Goal: Transaction & Acquisition: Obtain resource

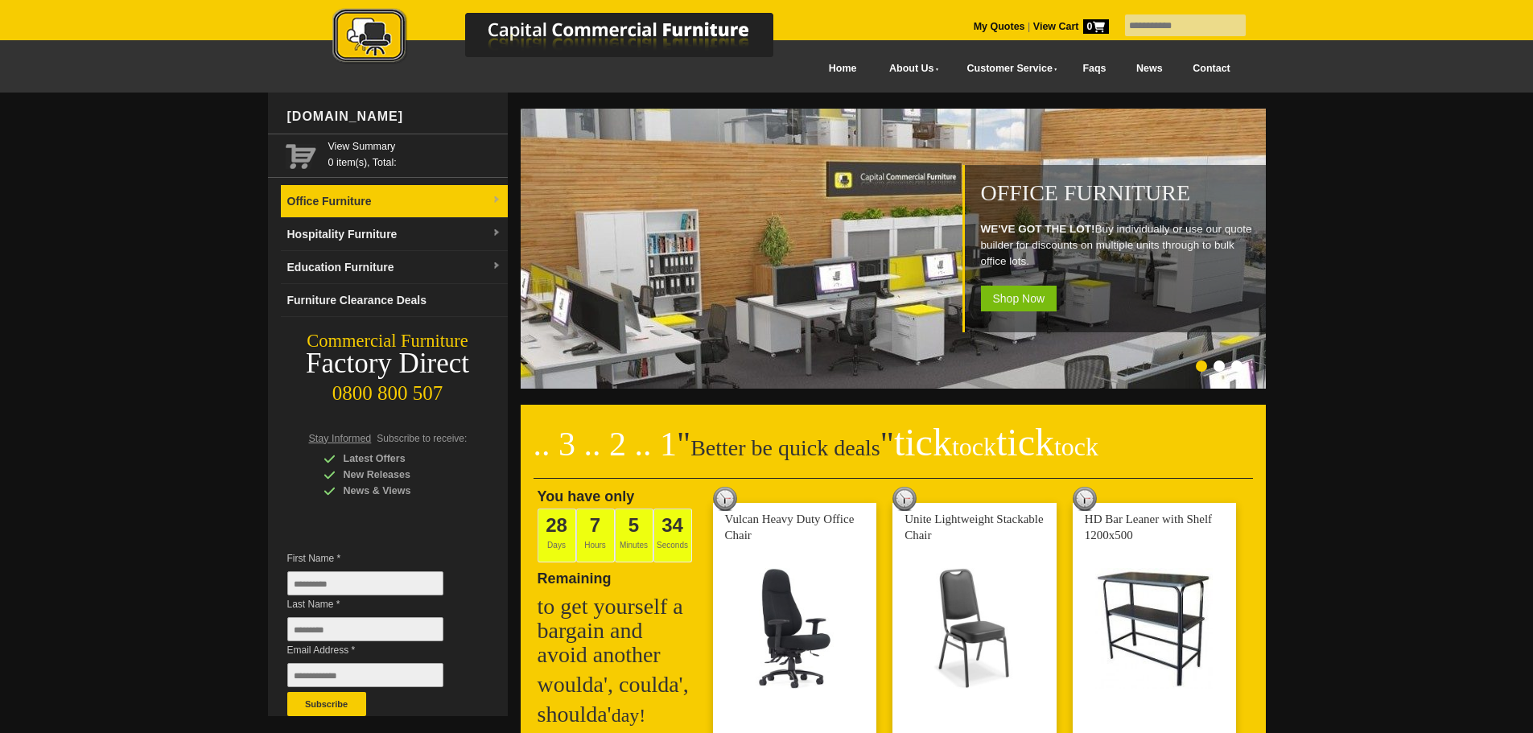
click at [360, 215] on link "Office Furniture" at bounding box center [394, 201] width 227 height 33
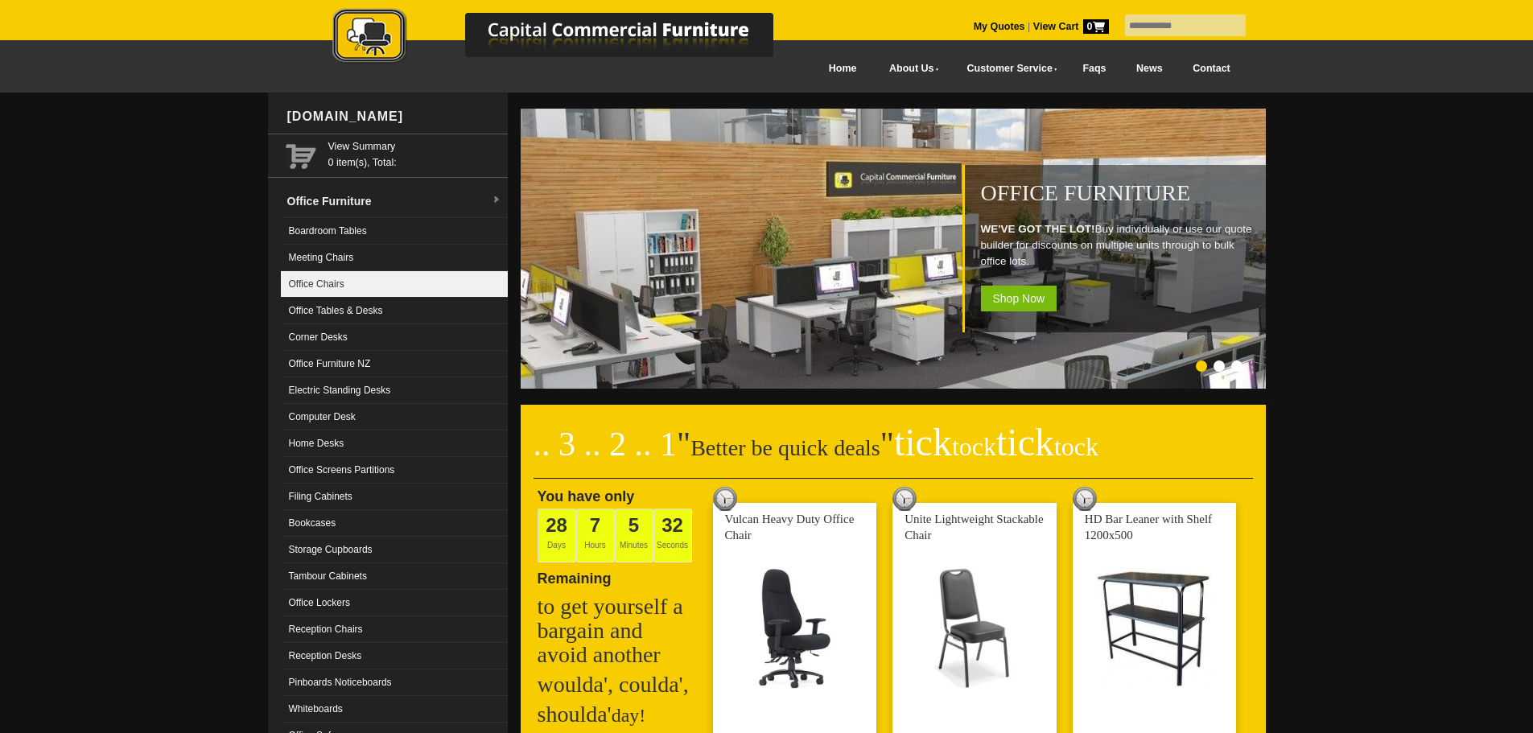
click at [353, 291] on link "Office Chairs" at bounding box center [394, 284] width 227 height 27
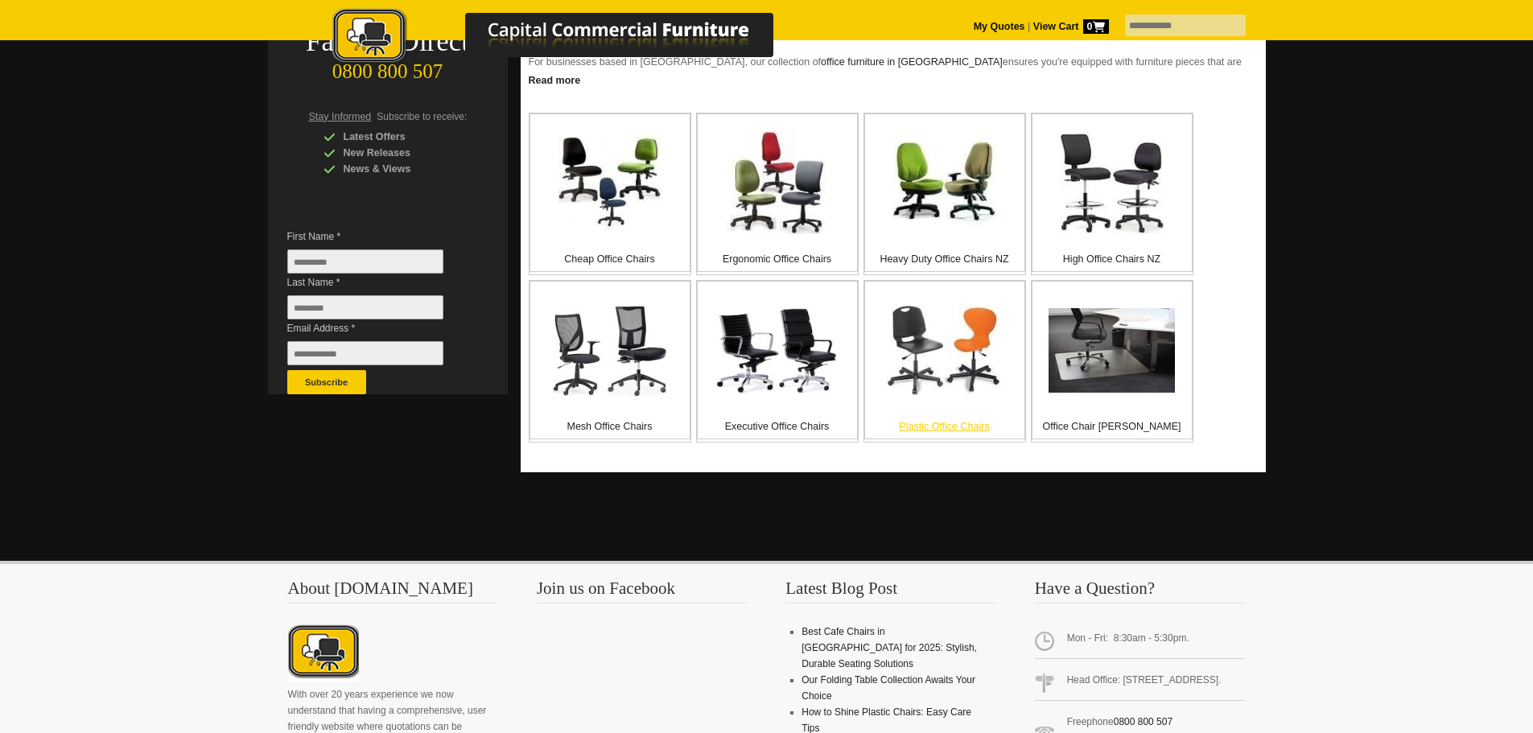
scroll to position [322, 0]
click at [1161, 214] on img at bounding box center [1112, 183] width 105 height 101
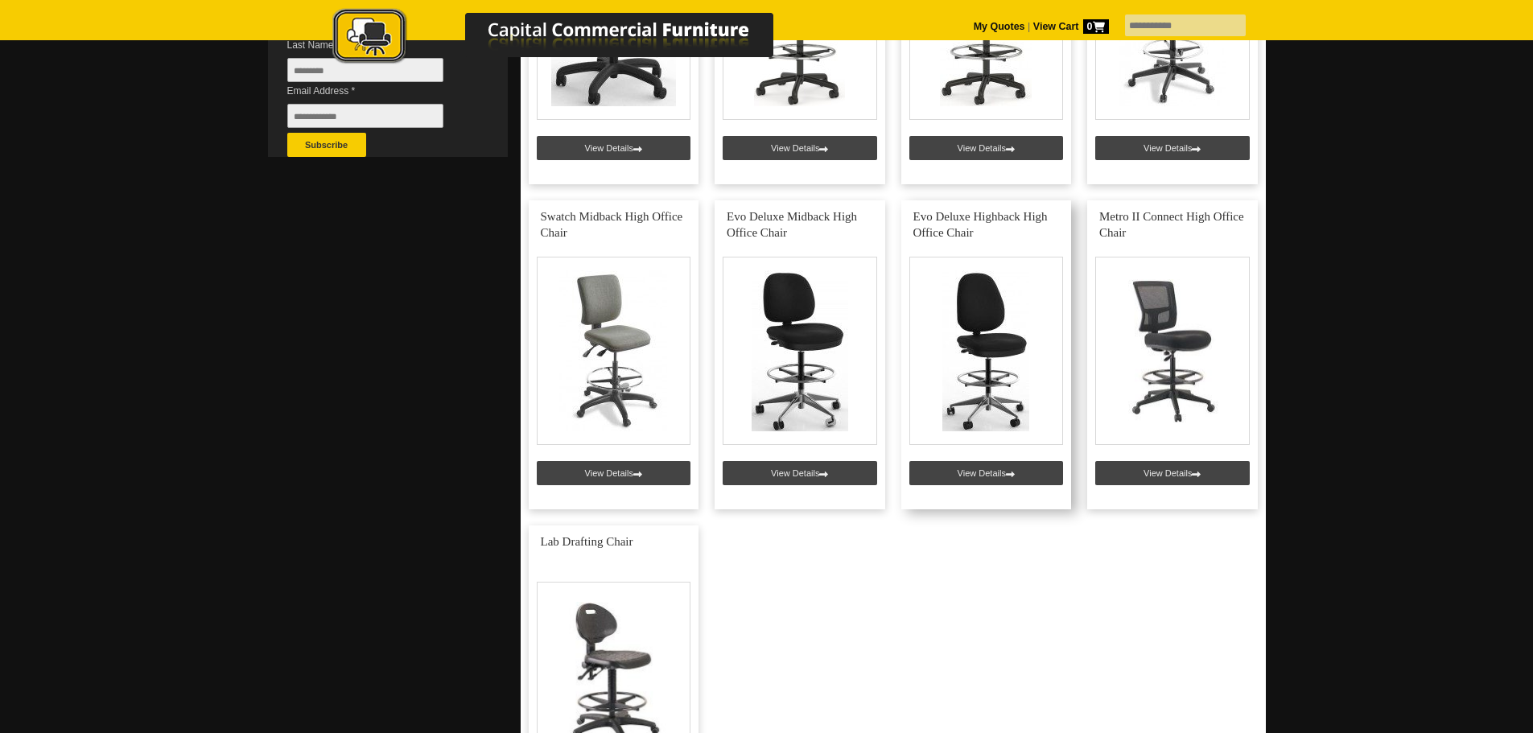
scroll to position [563, 0]
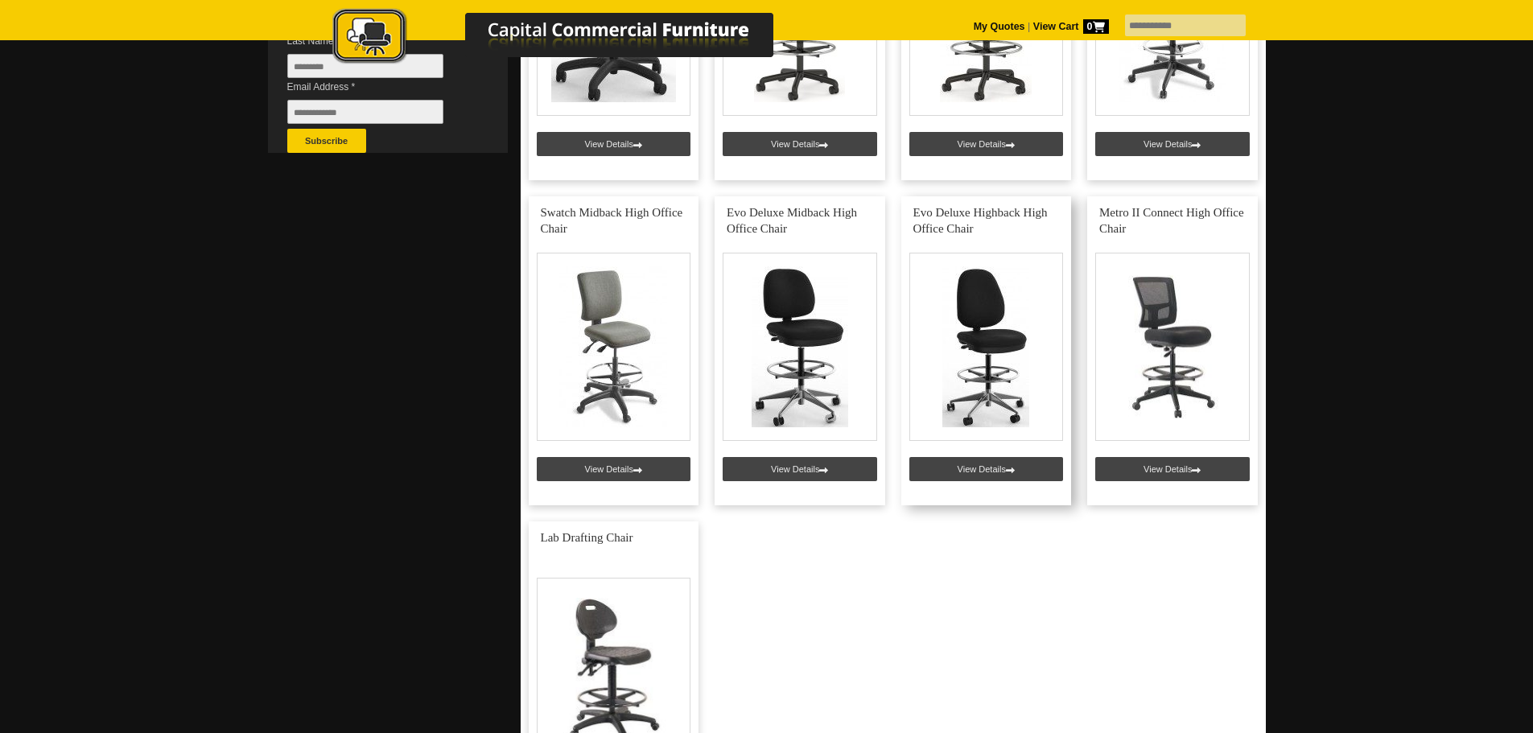
click at [983, 475] on link at bounding box center [986, 350] width 171 height 309
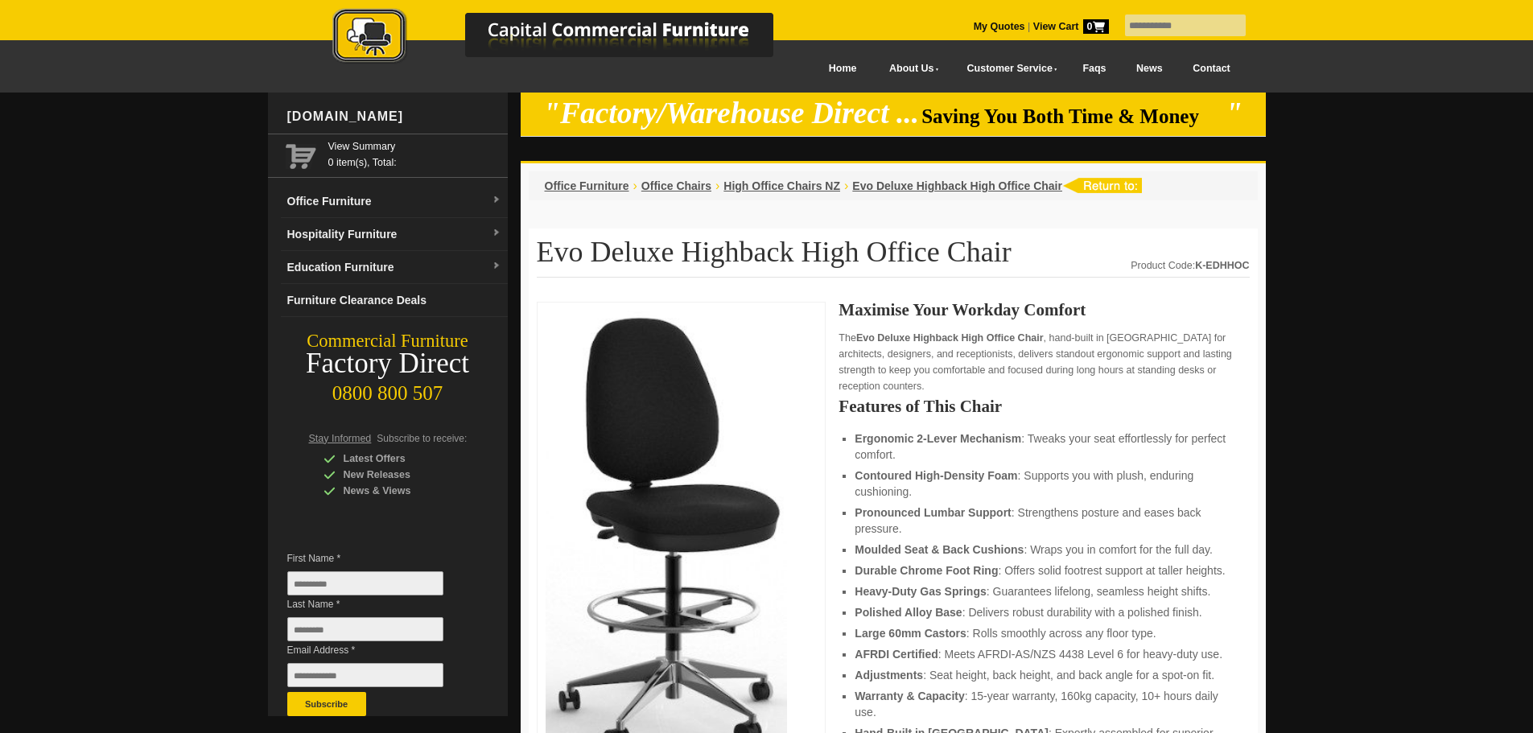
click at [1041, 26] on strong "View Cart 0" at bounding box center [1071, 26] width 76 height 11
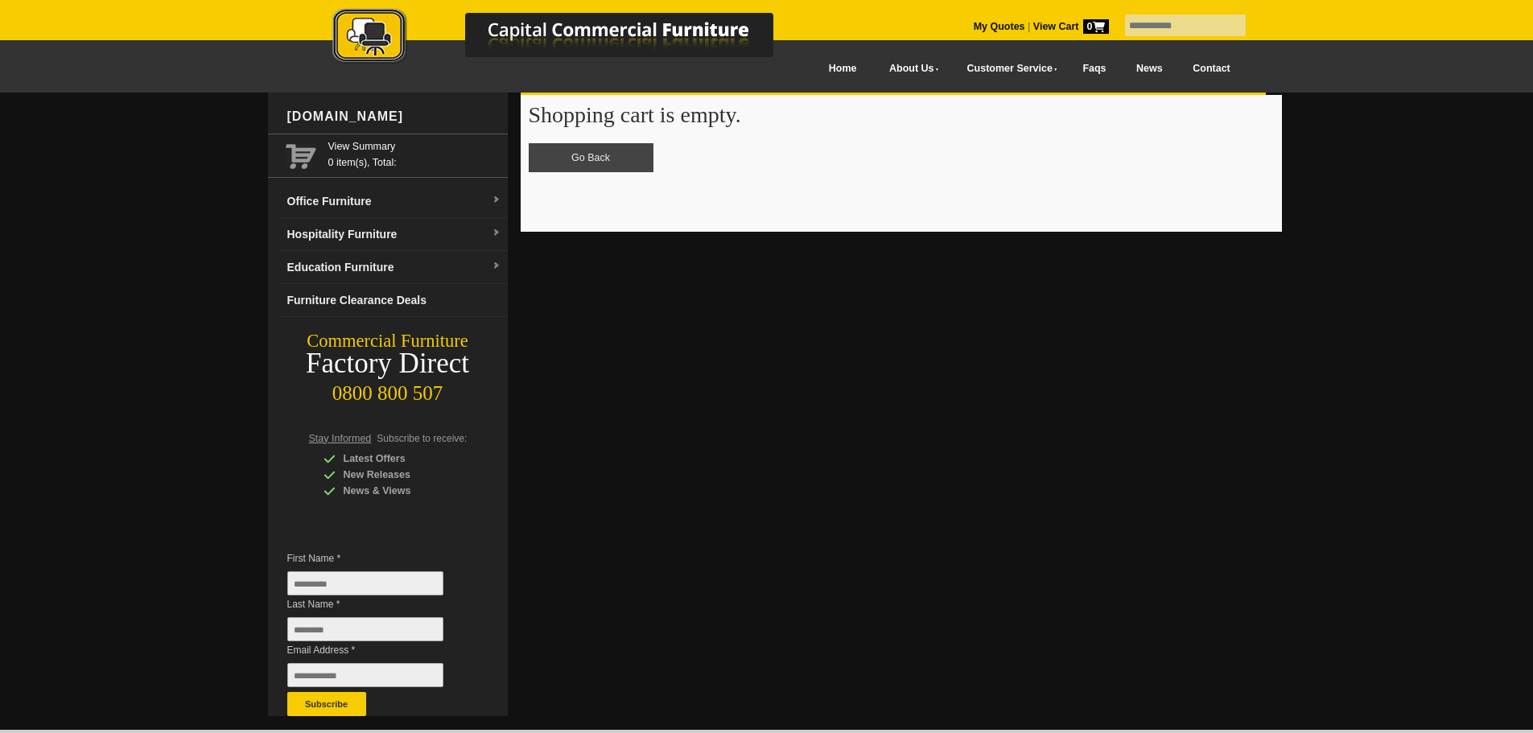
click at [974, 29] on link "My Quotes" at bounding box center [1000, 26] width 52 height 11
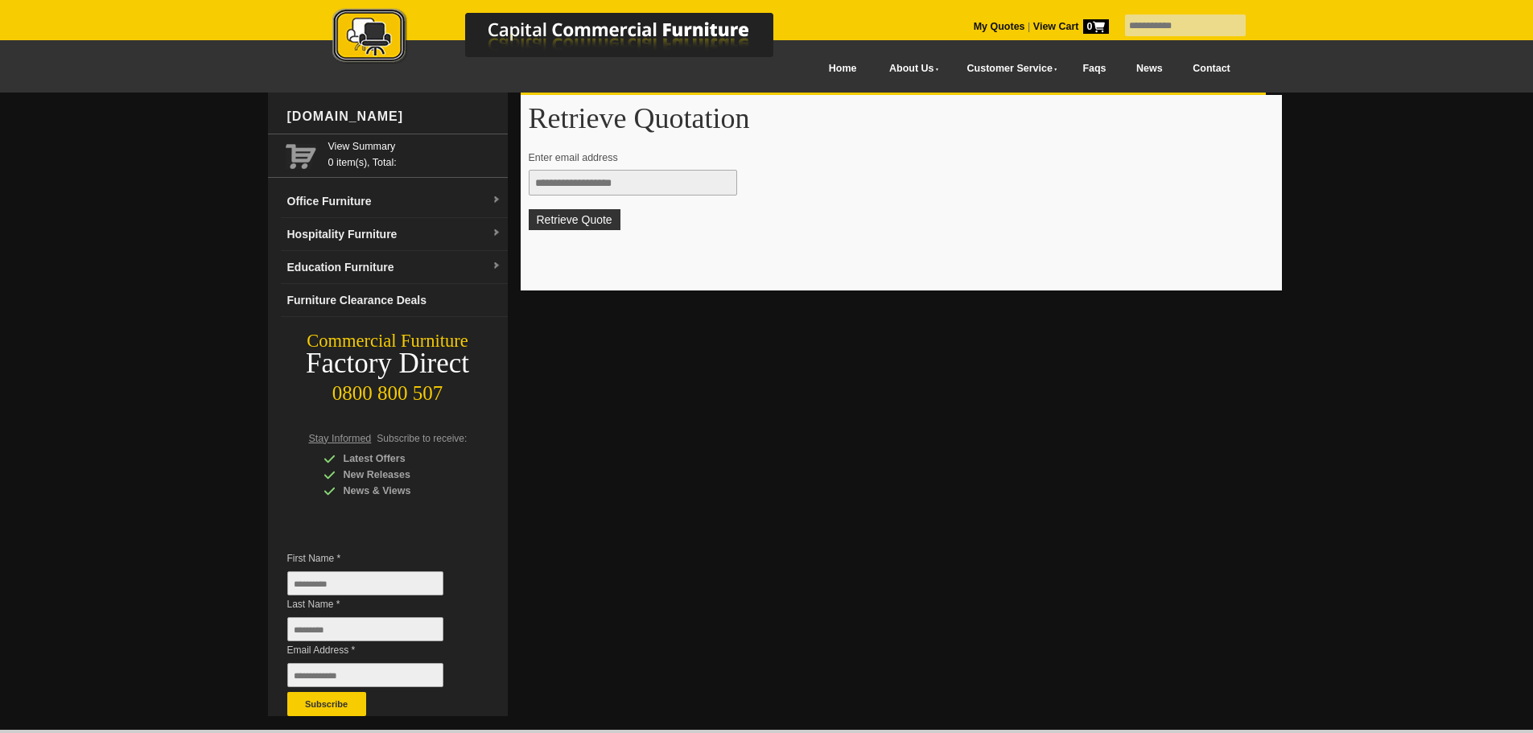
click at [584, 180] on input "text" at bounding box center [633, 183] width 208 height 26
type input "**********"
click at [529, 209] on button "Retrieve Quote" at bounding box center [575, 219] width 92 height 21
type input "**********"
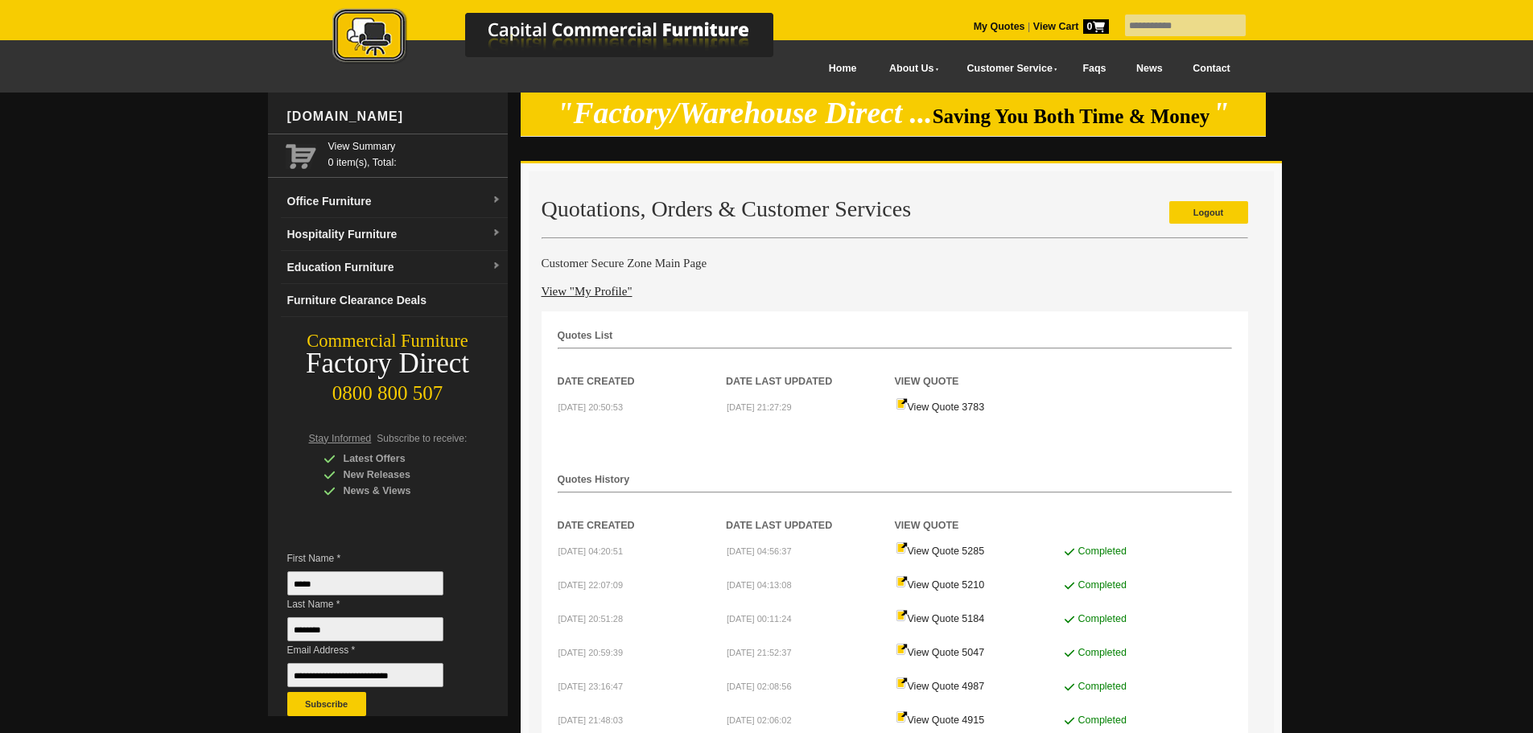
click at [1042, 22] on strong "View Cart 0" at bounding box center [1071, 26] width 76 height 11
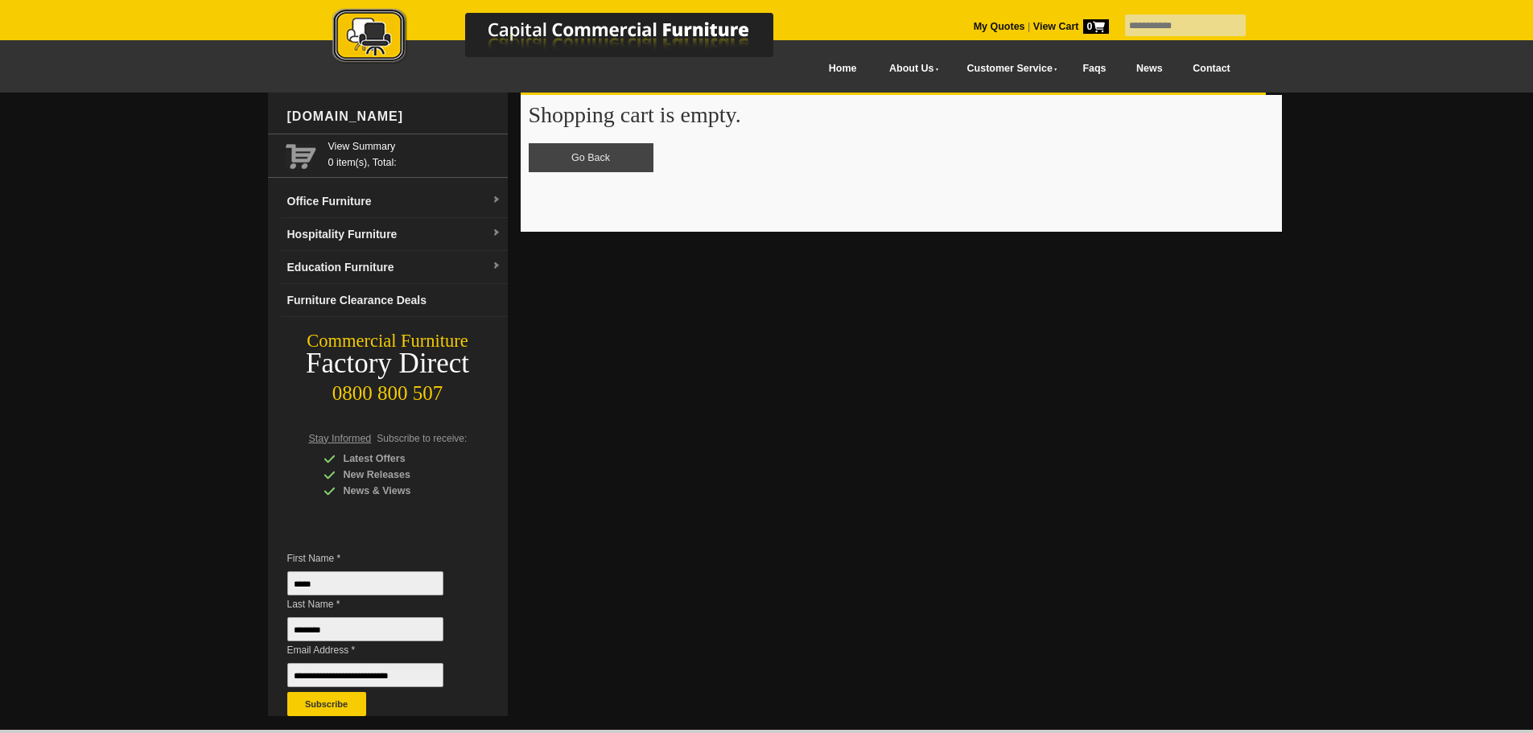
click at [974, 25] on link "My Quotes" at bounding box center [1000, 26] width 52 height 11
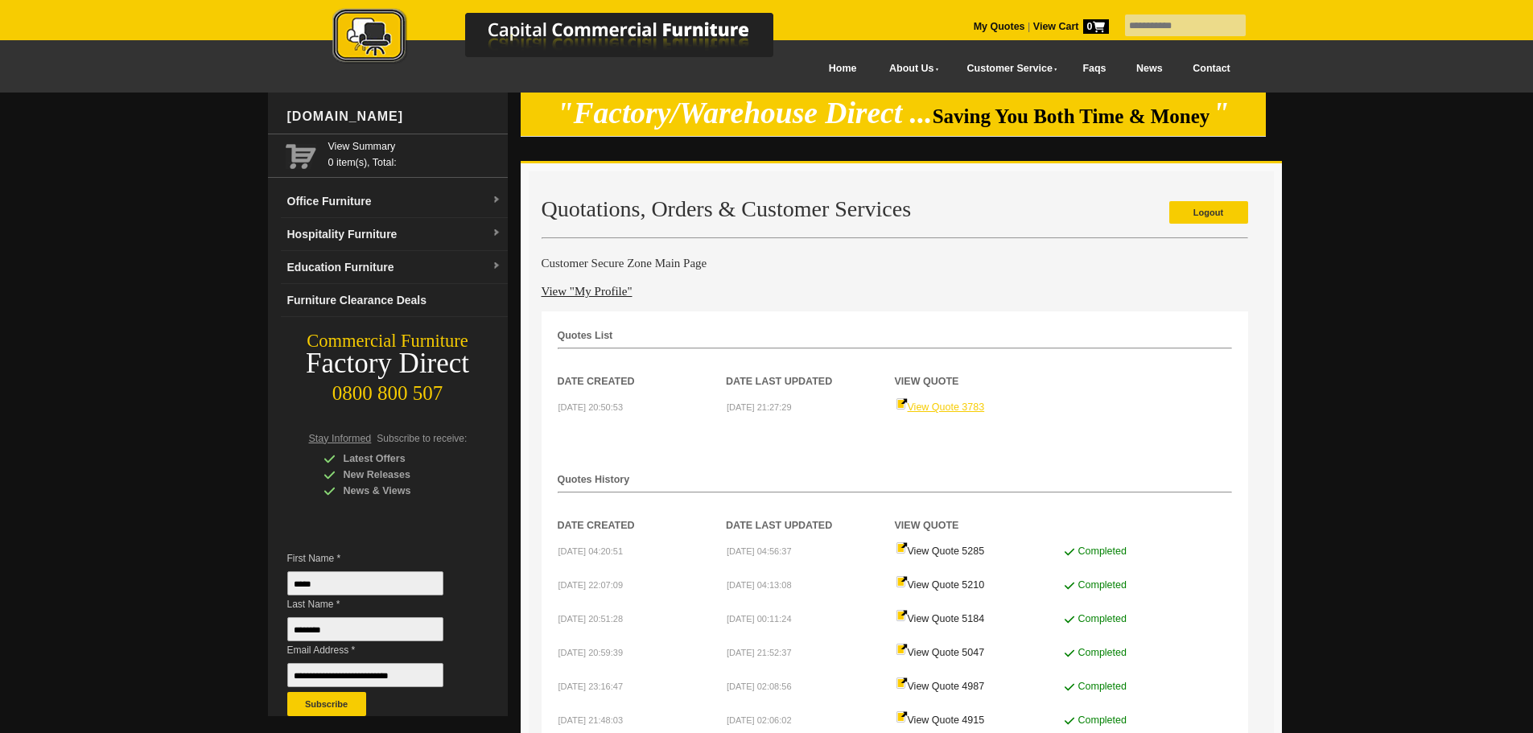
click at [963, 410] on link "View Quote 3783" at bounding box center [940, 407] width 89 height 11
click at [971, 549] on link "View Quote 5285" at bounding box center [940, 551] width 89 height 11
click at [389, 196] on link "Office Furniture" at bounding box center [394, 201] width 227 height 33
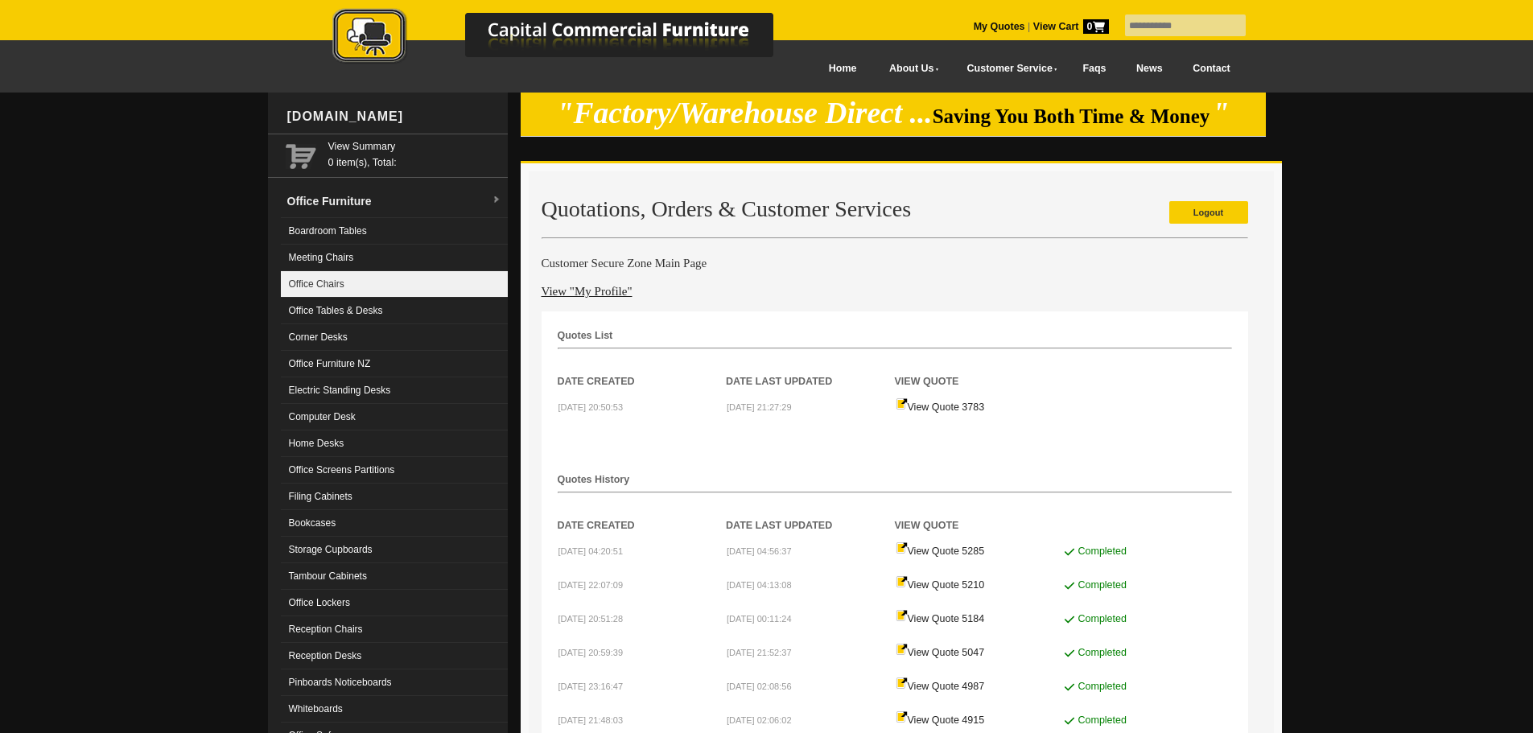
click at [340, 286] on link "Office Chairs" at bounding box center [394, 284] width 227 height 27
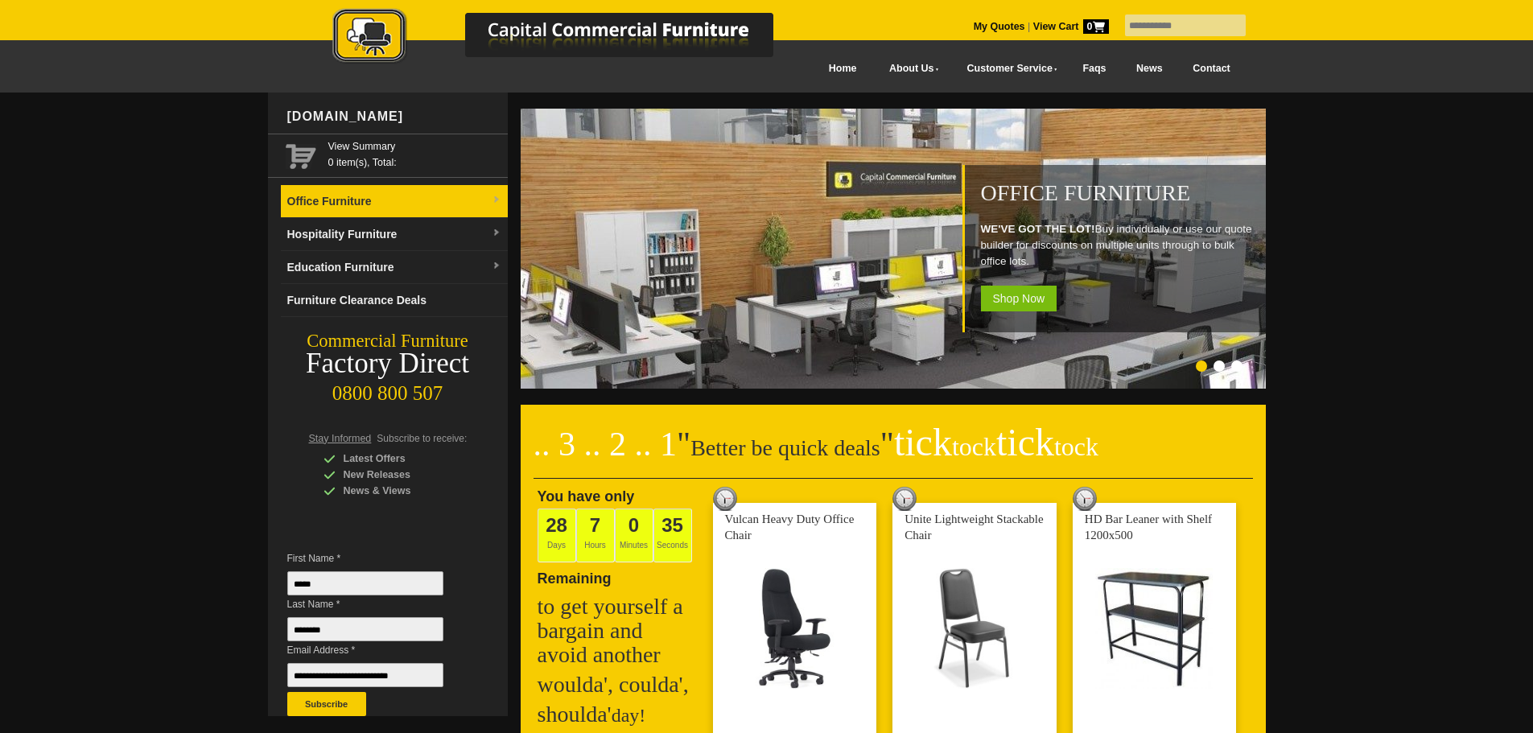
click at [343, 204] on link "Office Furniture" at bounding box center [394, 201] width 227 height 33
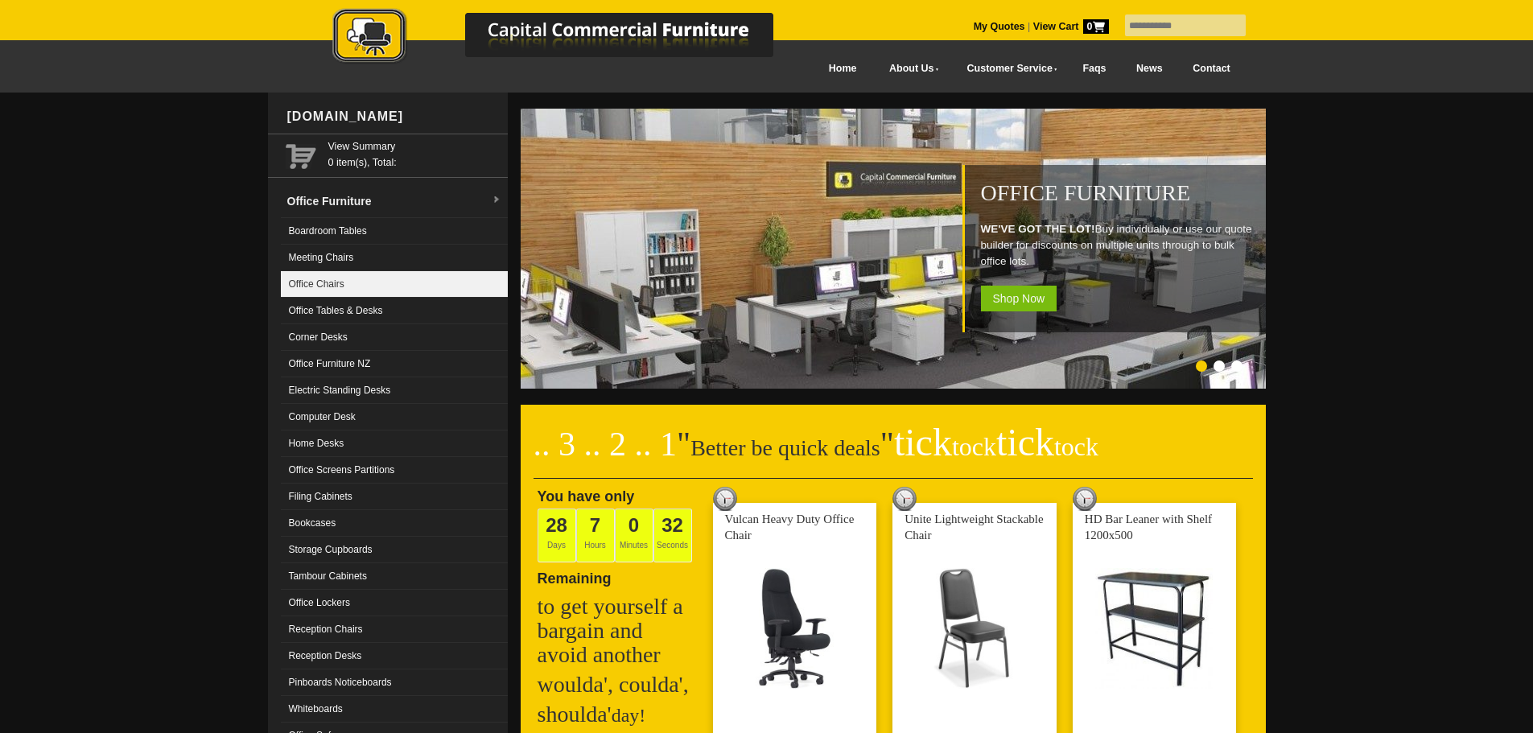
click at [328, 281] on link "Office Chairs" at bounding box center [394, 284] width 227 height 27
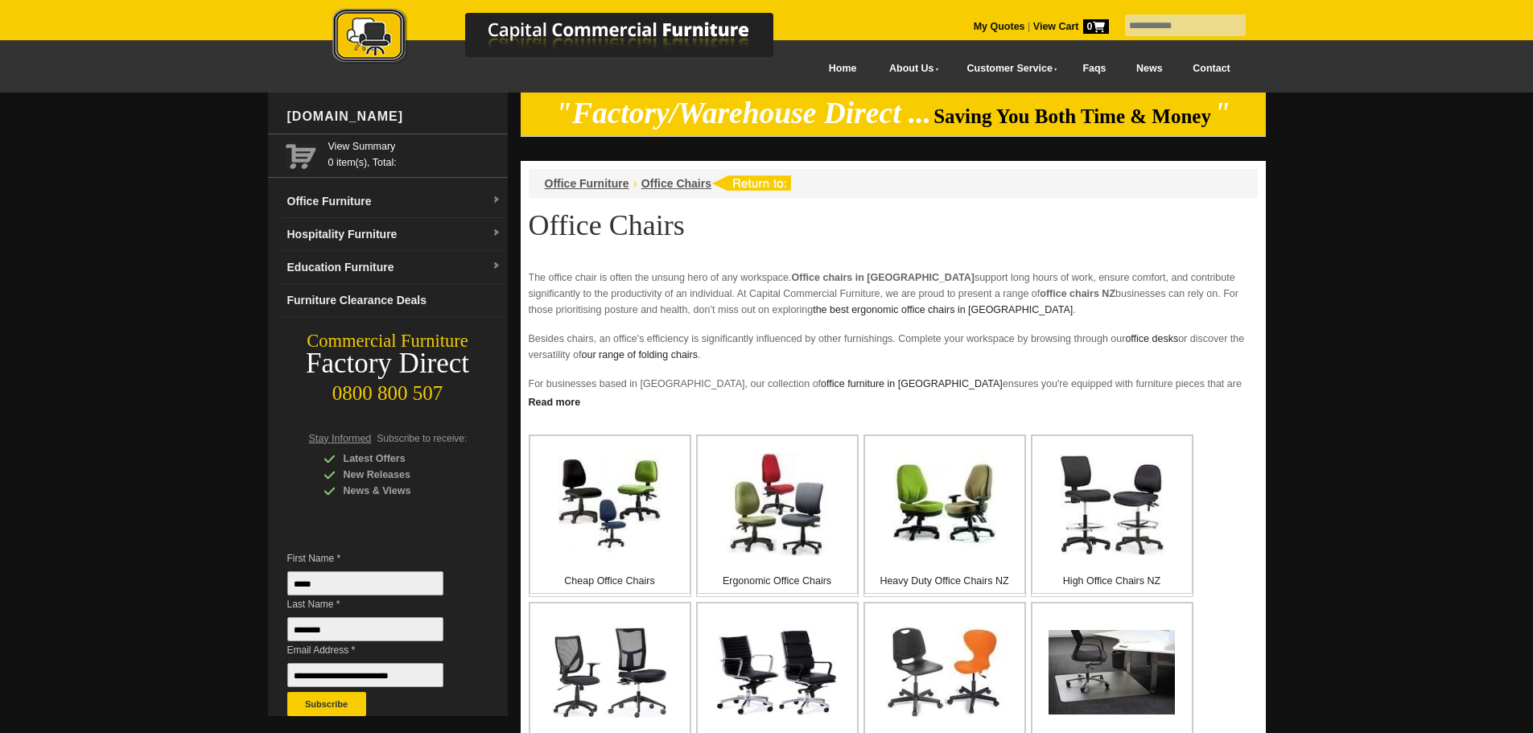
scroll to position [161, 0]
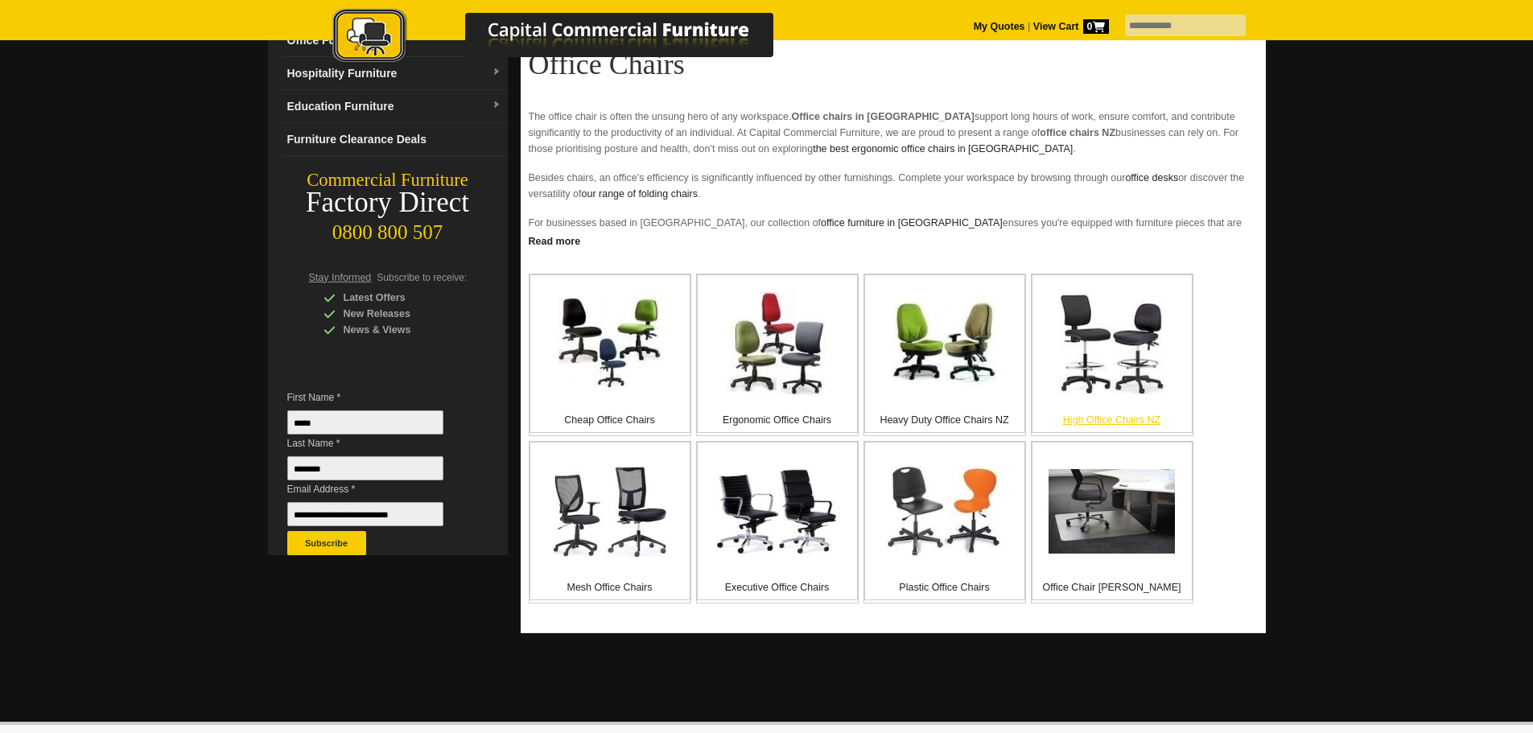
click at [1080, 339] on img at bounding box center [1112, 344] width 105 height 101
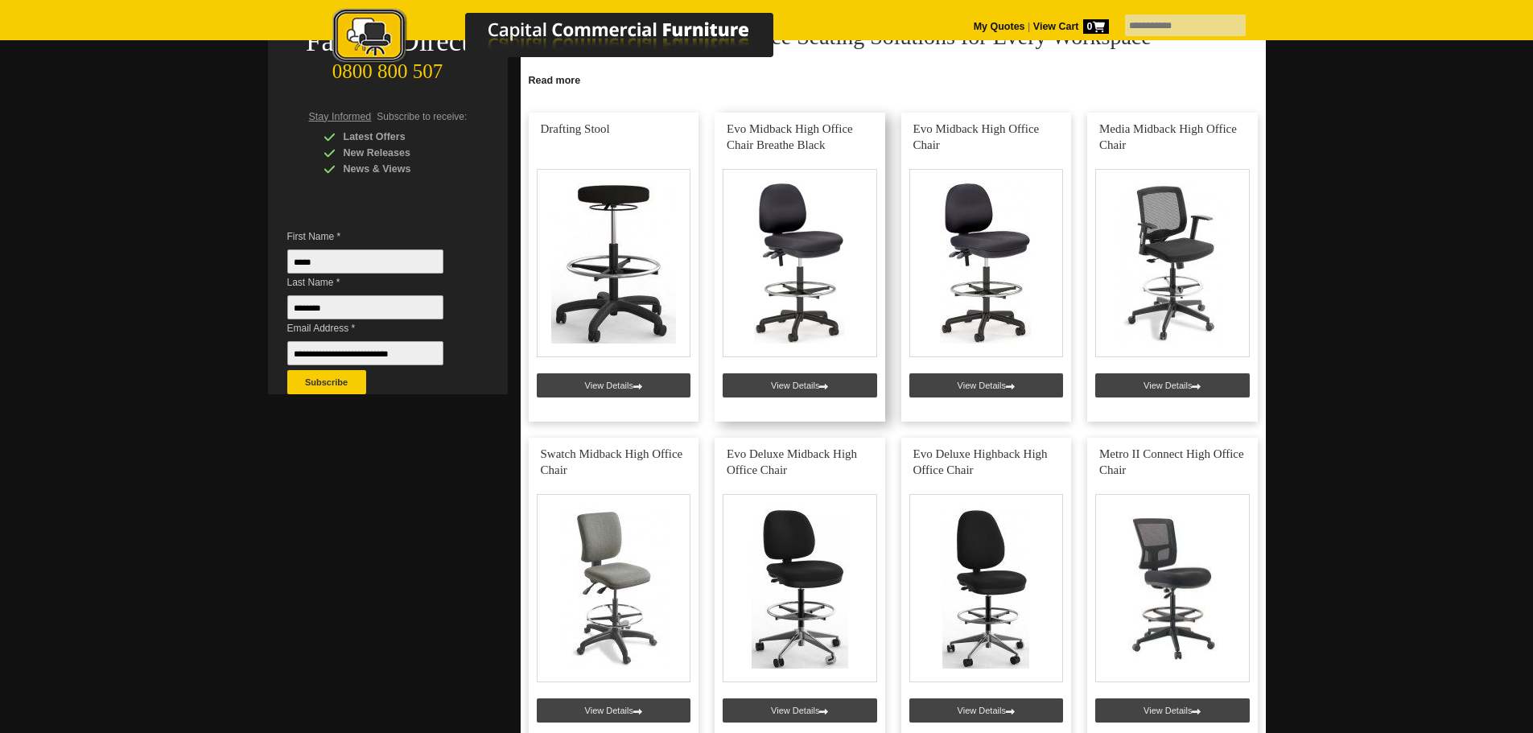
scroll to position [241, 0]
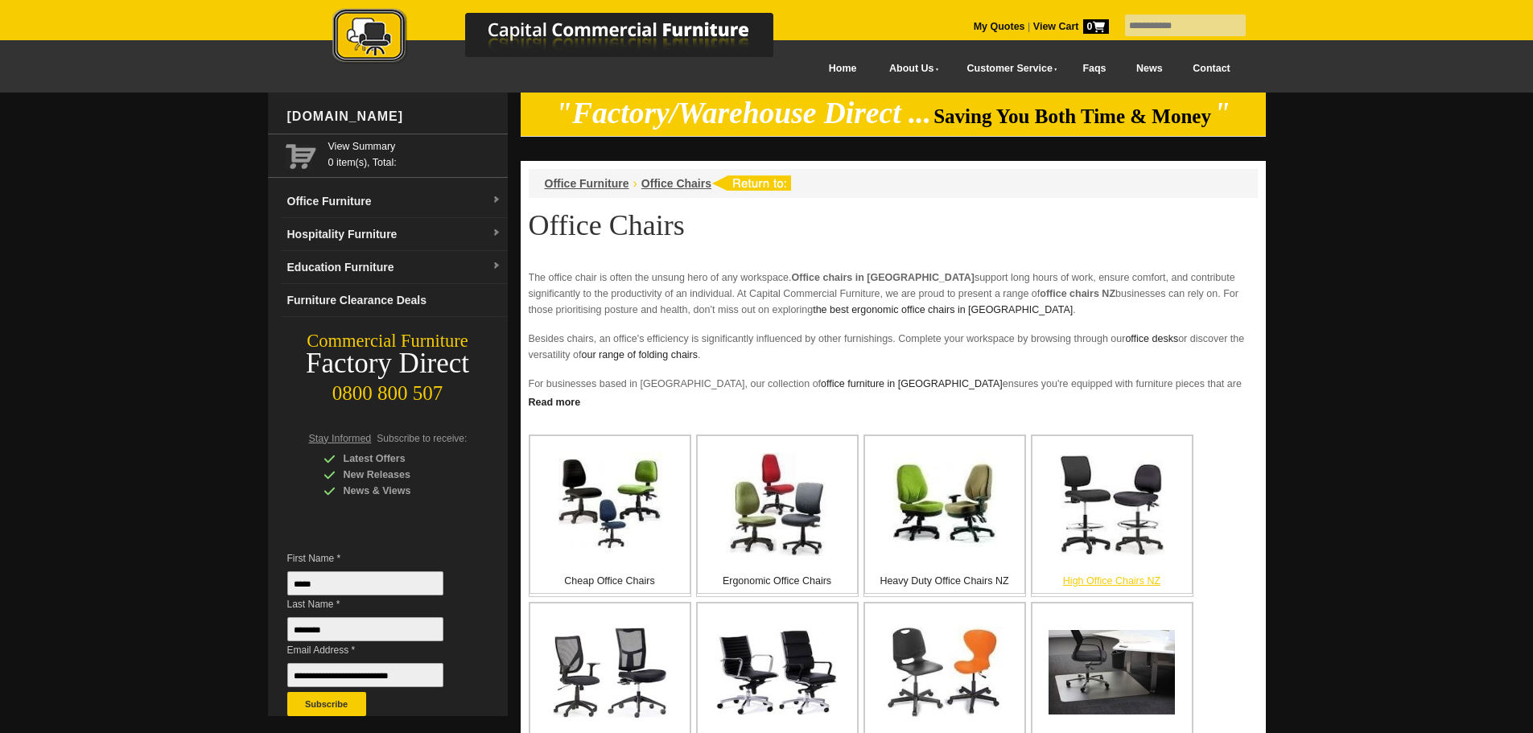
scroll to position [161, 0]
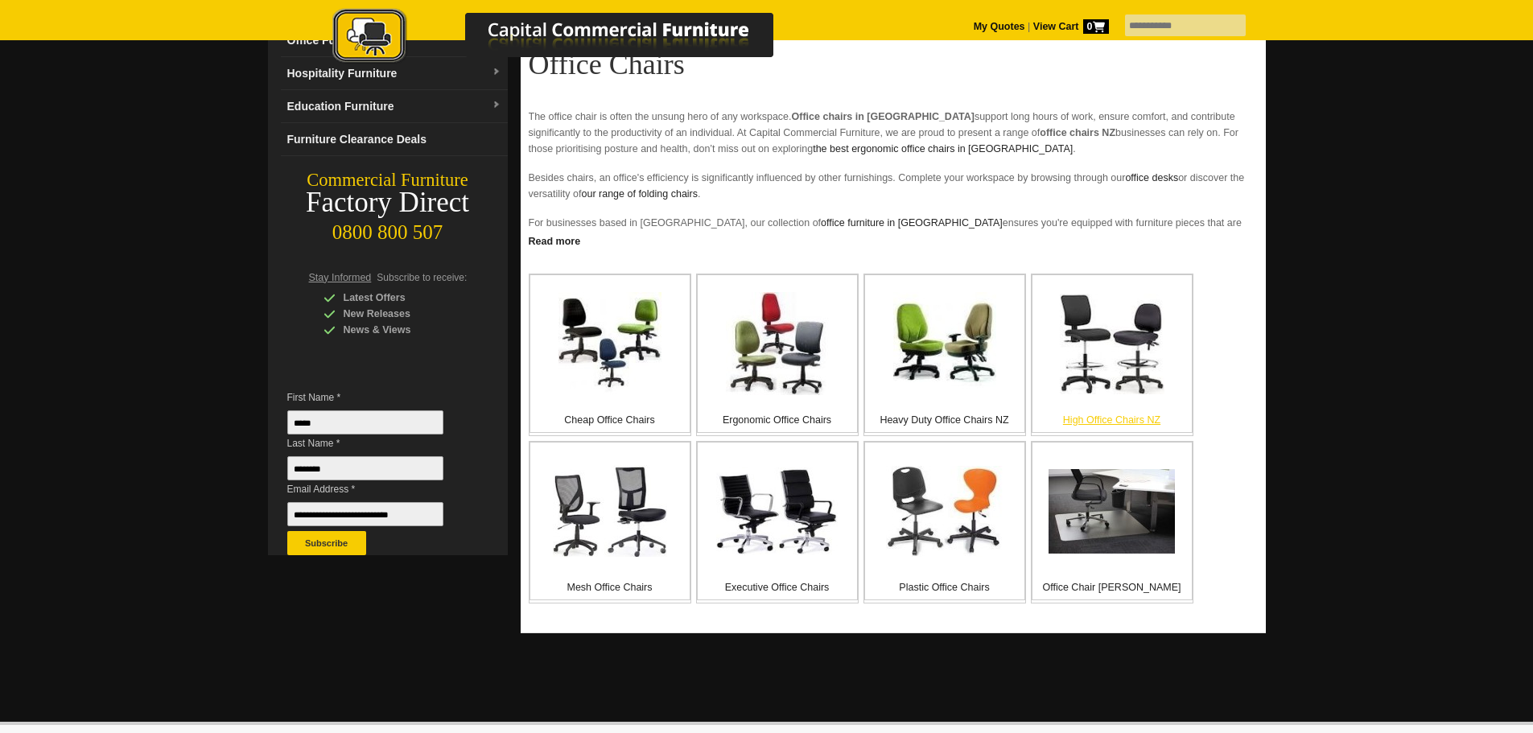
click at [1102, 427] on p "High Office Chairs NZ" at bounding box center [1112, 420] width 159 height 16
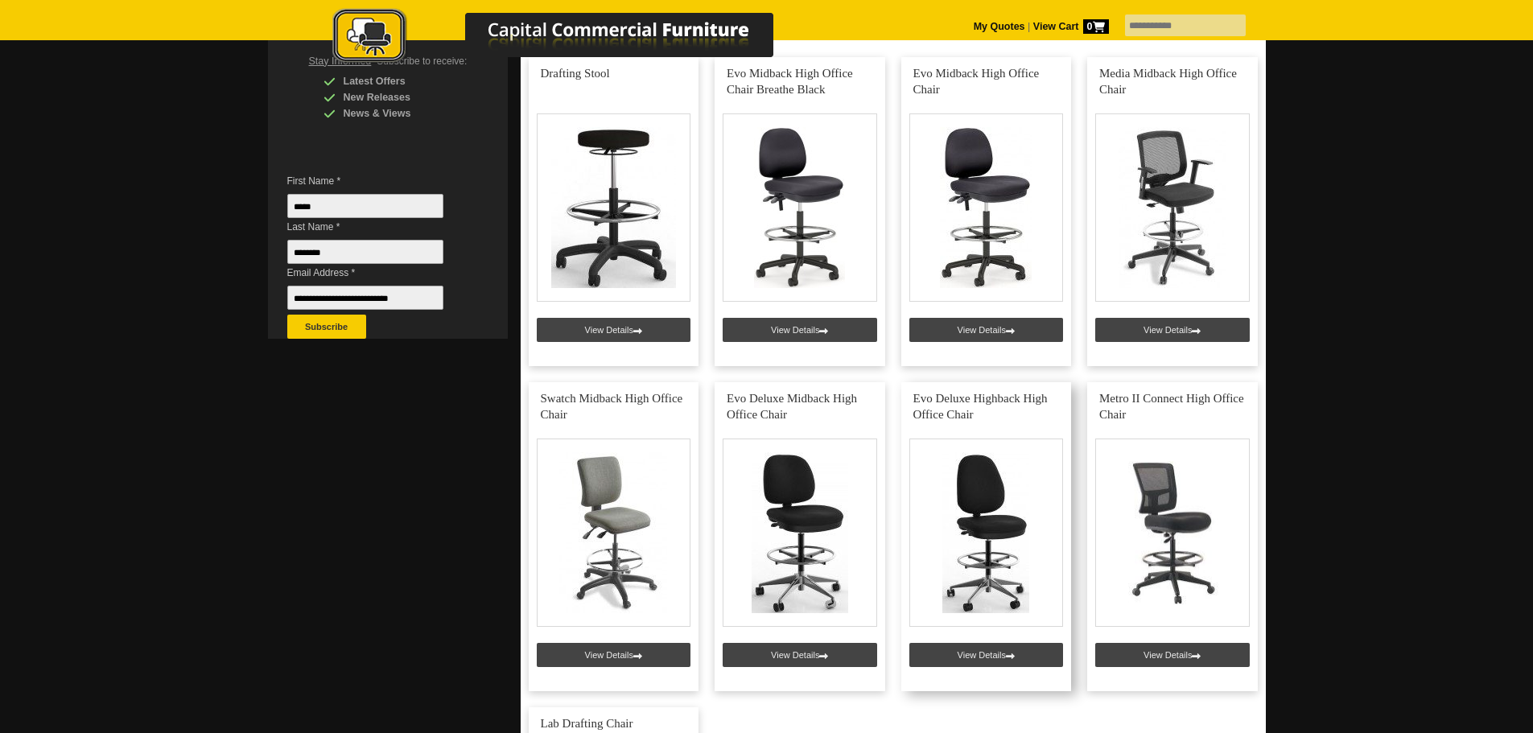
scroll to position [402, 0]
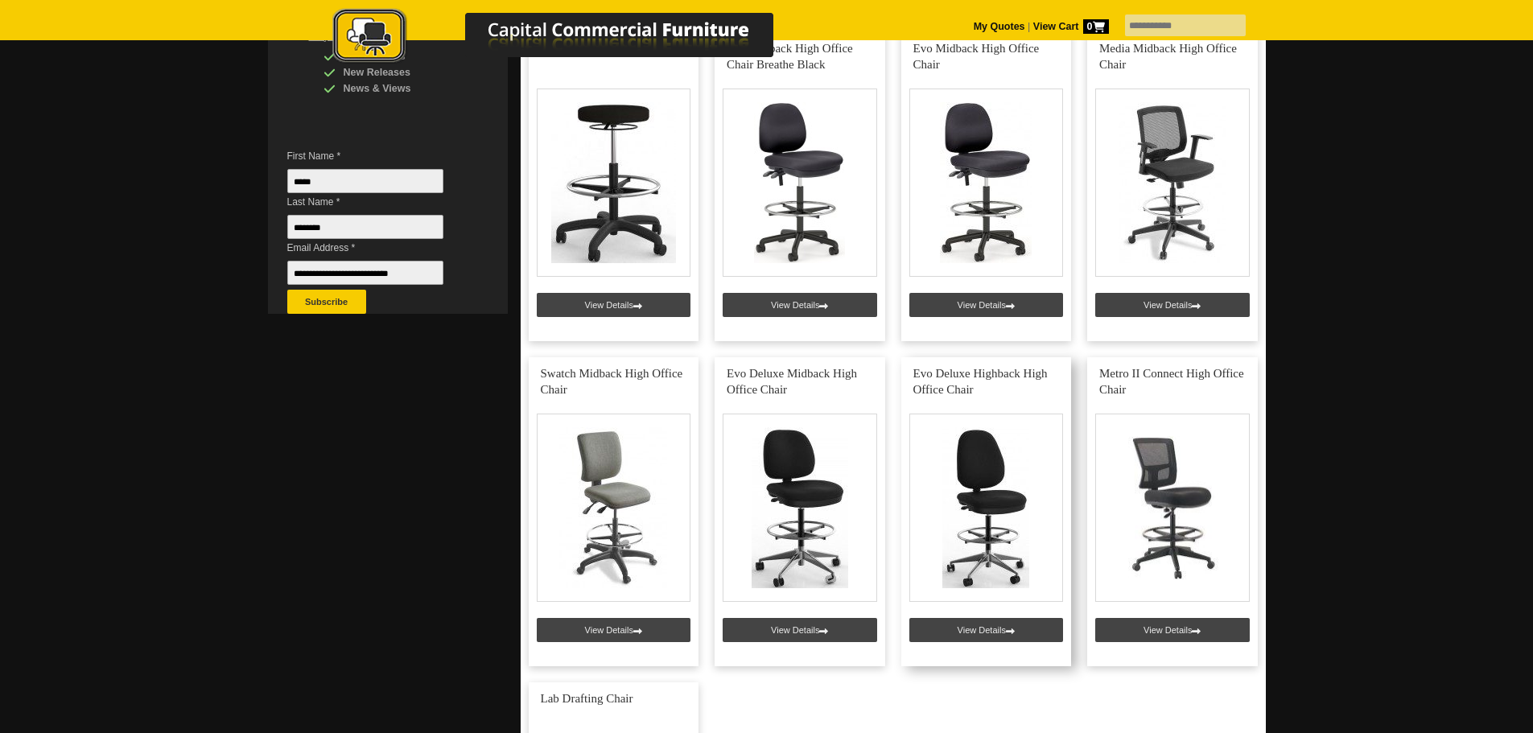
click at [1006, 633] on link at bounding box center [986, 511] width 171 height 309
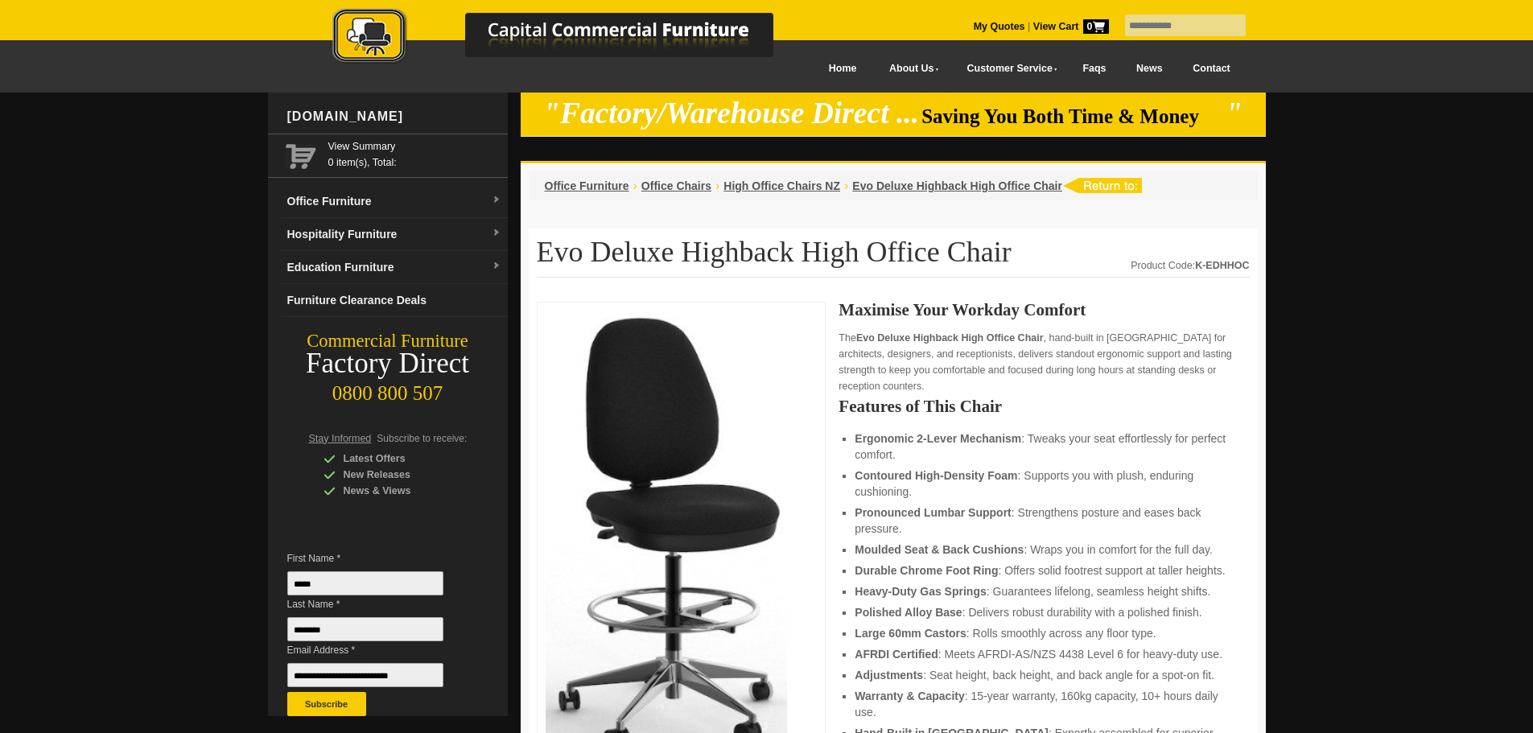
scroll to position [563, 0]
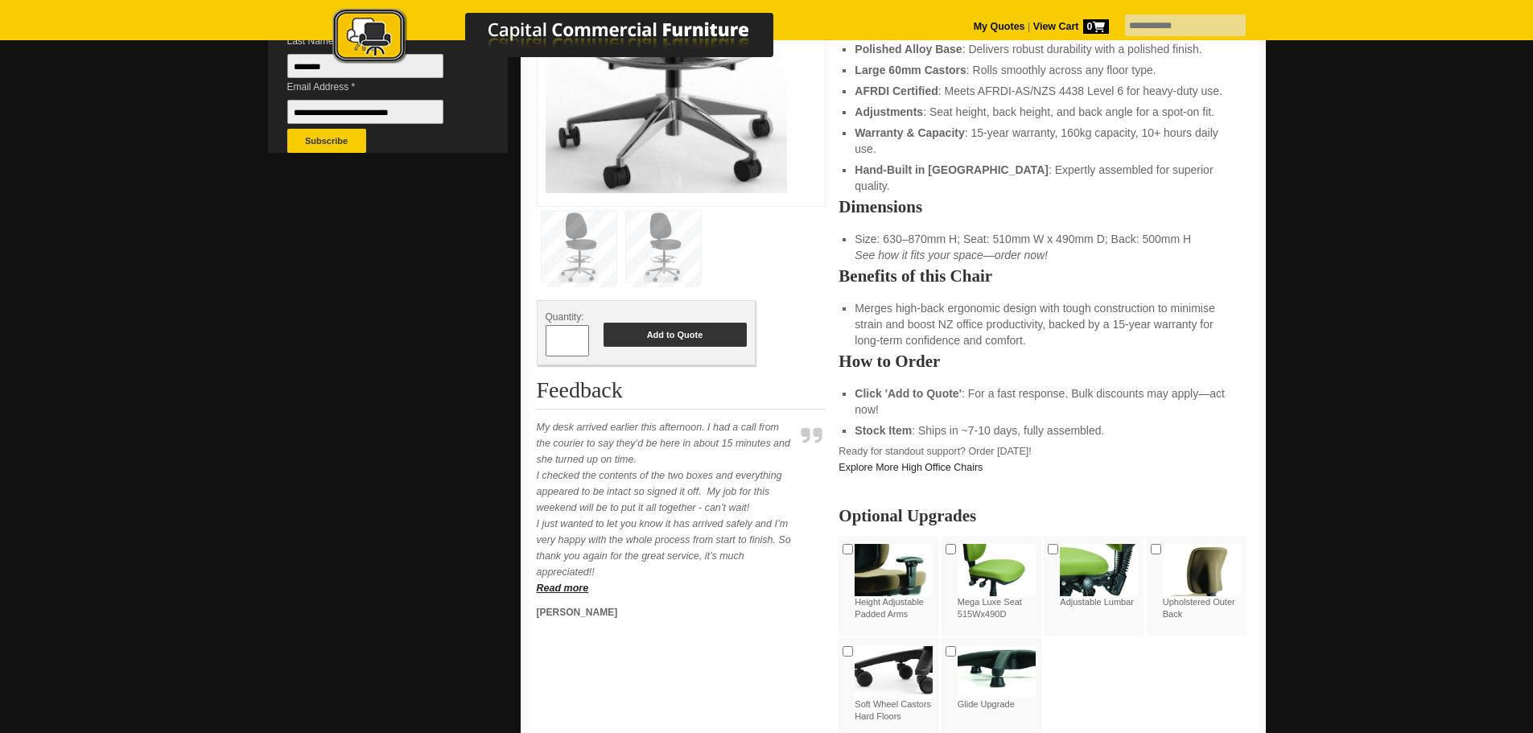
click at [652, 338] on button "Add to Quote" at bounding box center [675, 335] width 143 height 24
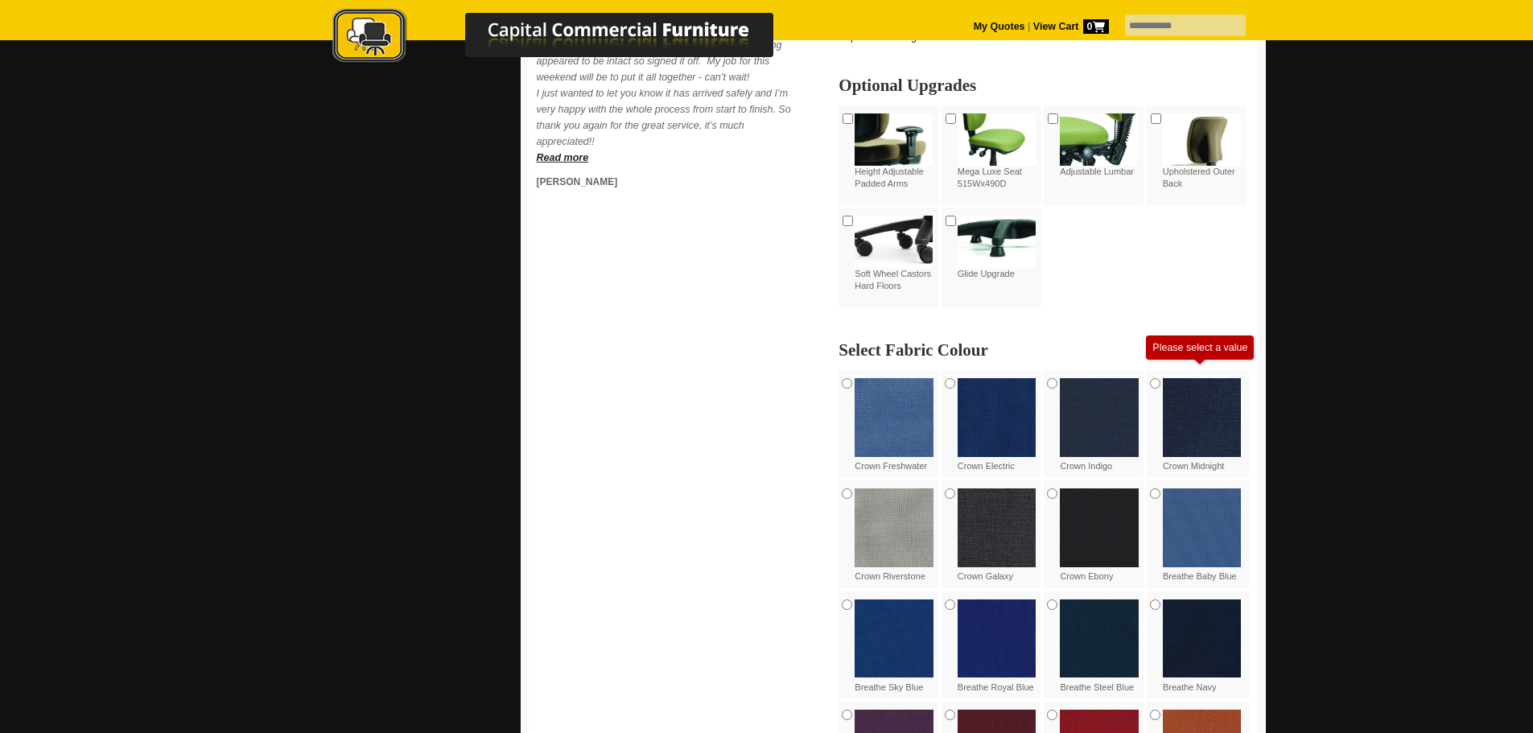
click at [1096, 535] on img at bounding box center [1099, 528] width 79 height 79
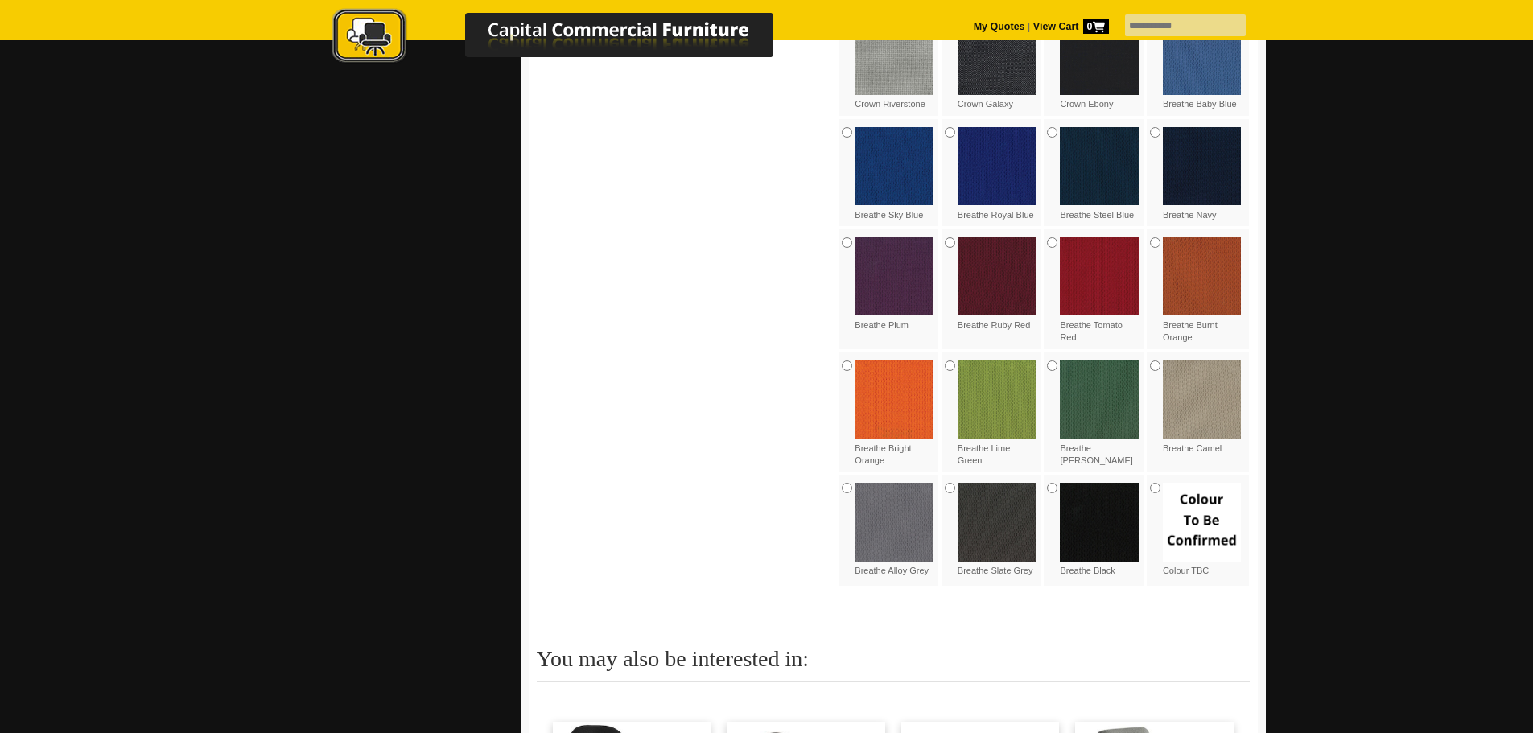
scroll to position [1718, 0]
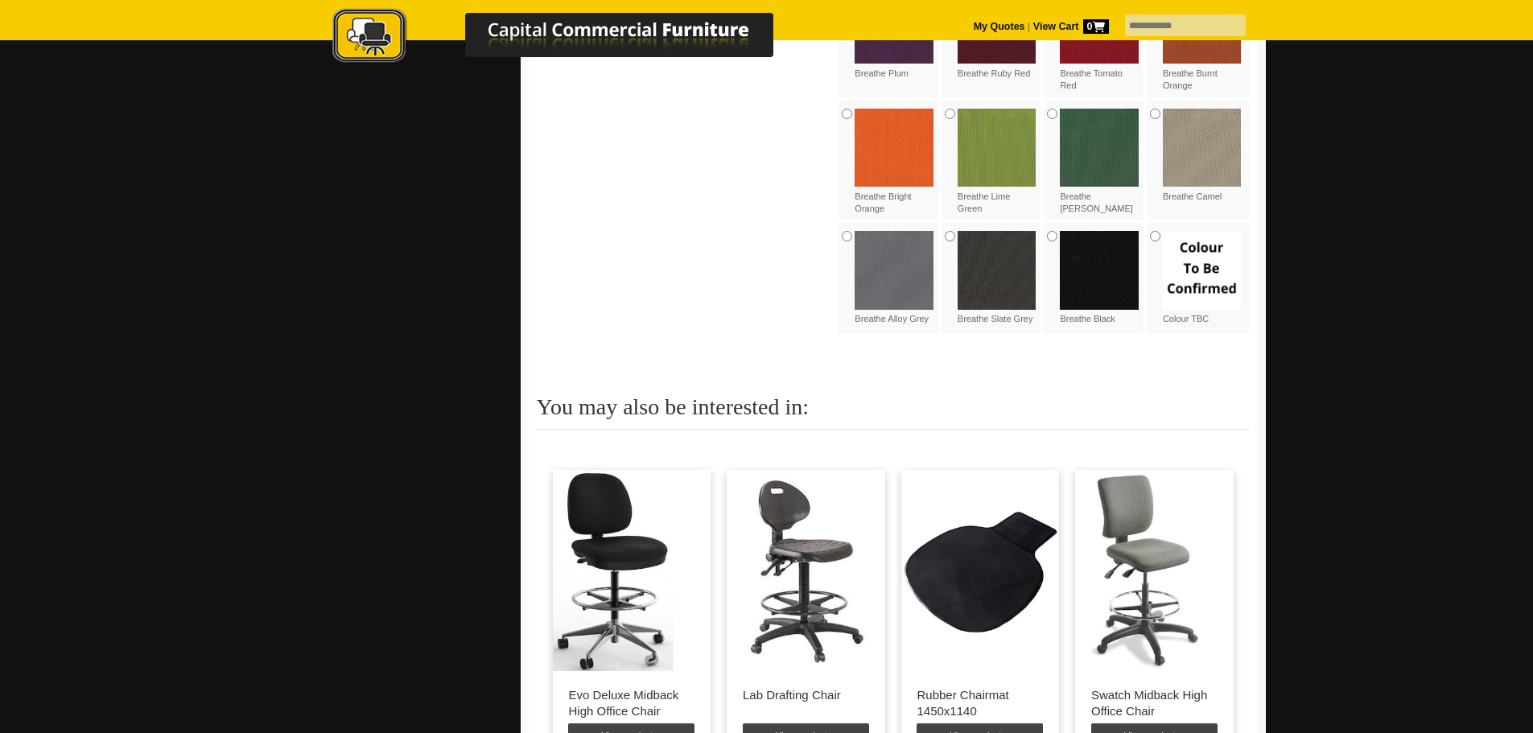
click at [1115, 248] on img at bounding box center [1099, 270] width 79 height 79
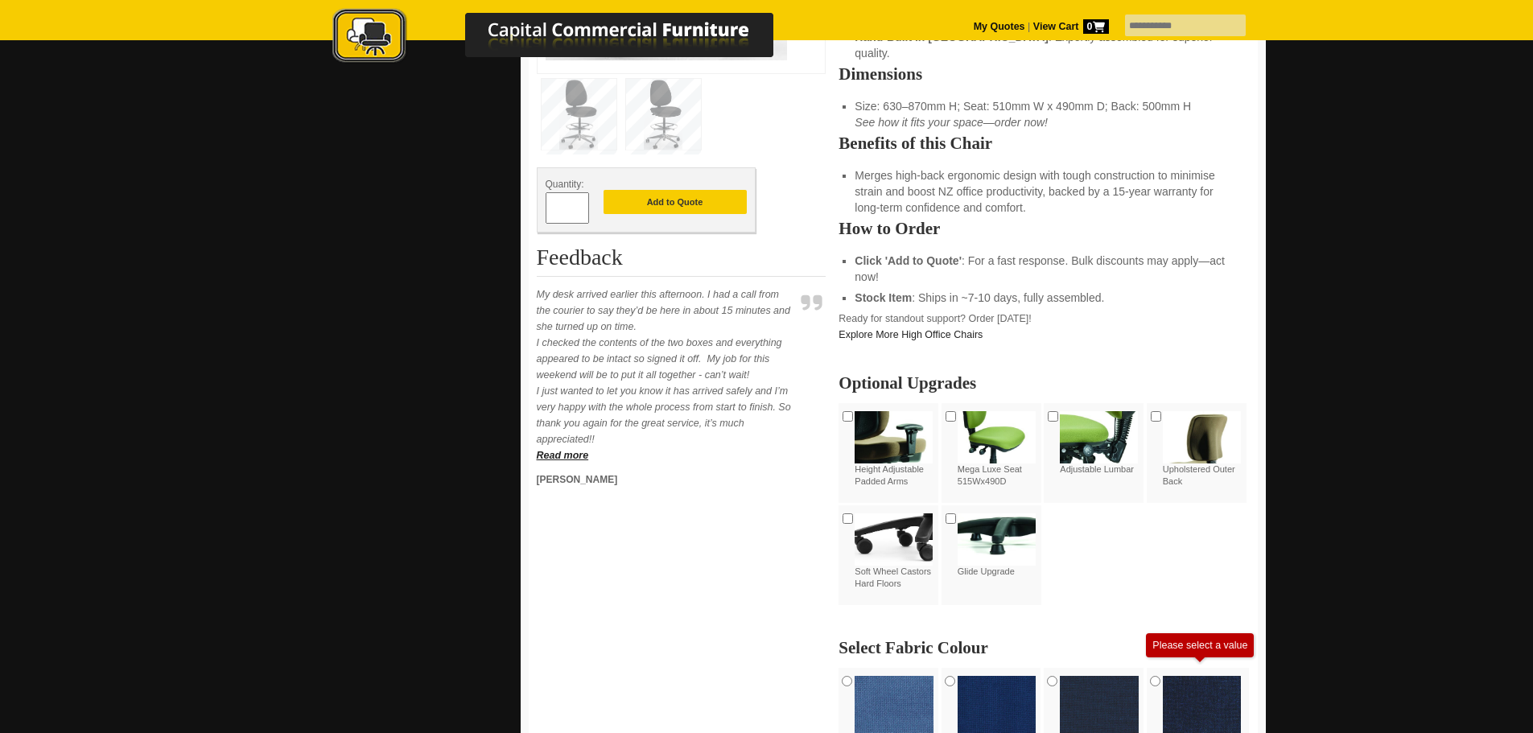
scroll to position [672, 0]
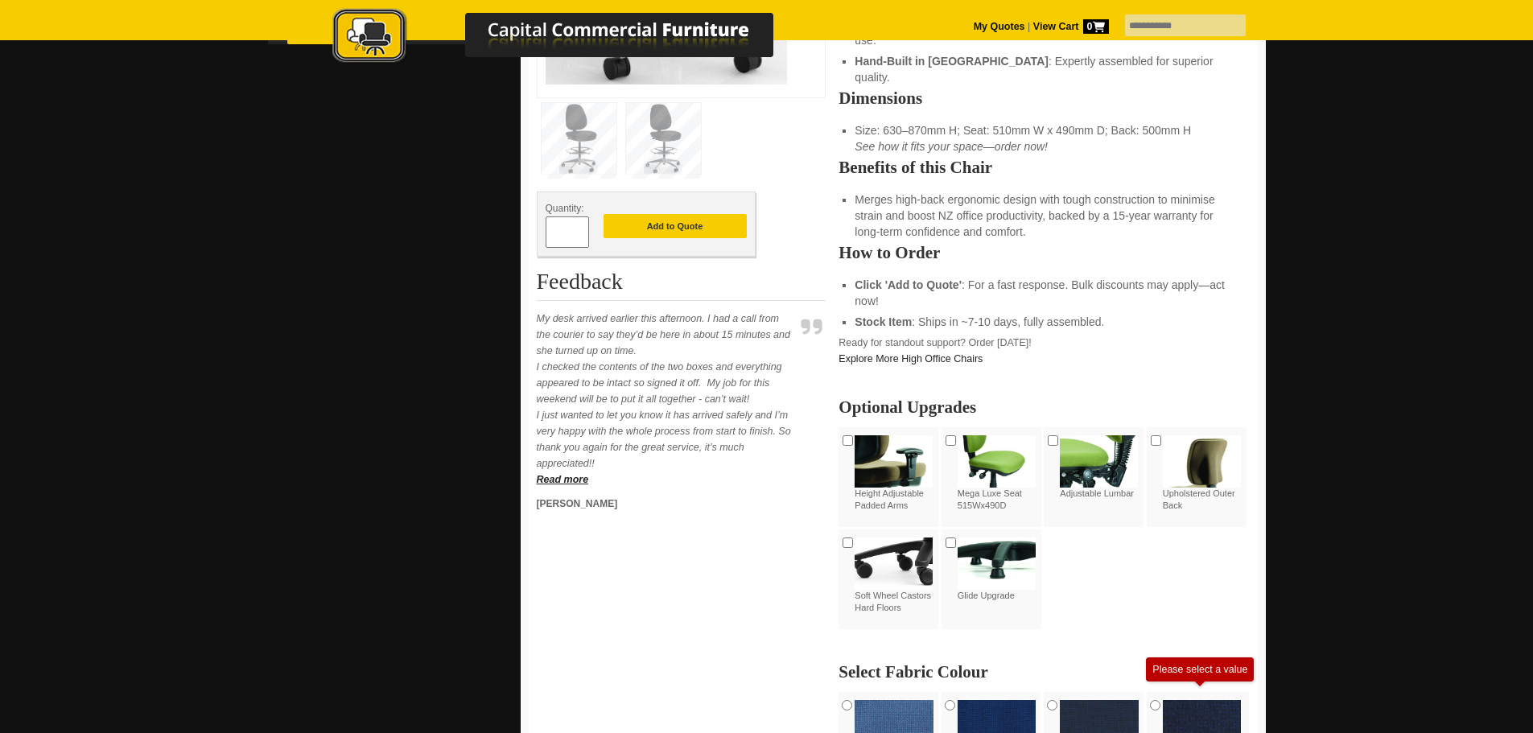
click at [578, 229] on span at bounding box center [581, 226] width 6 height 16
type input "*"
click at [661, 233] on button "Add to Quote" at bounding box center [675, 226] width 143 height 24
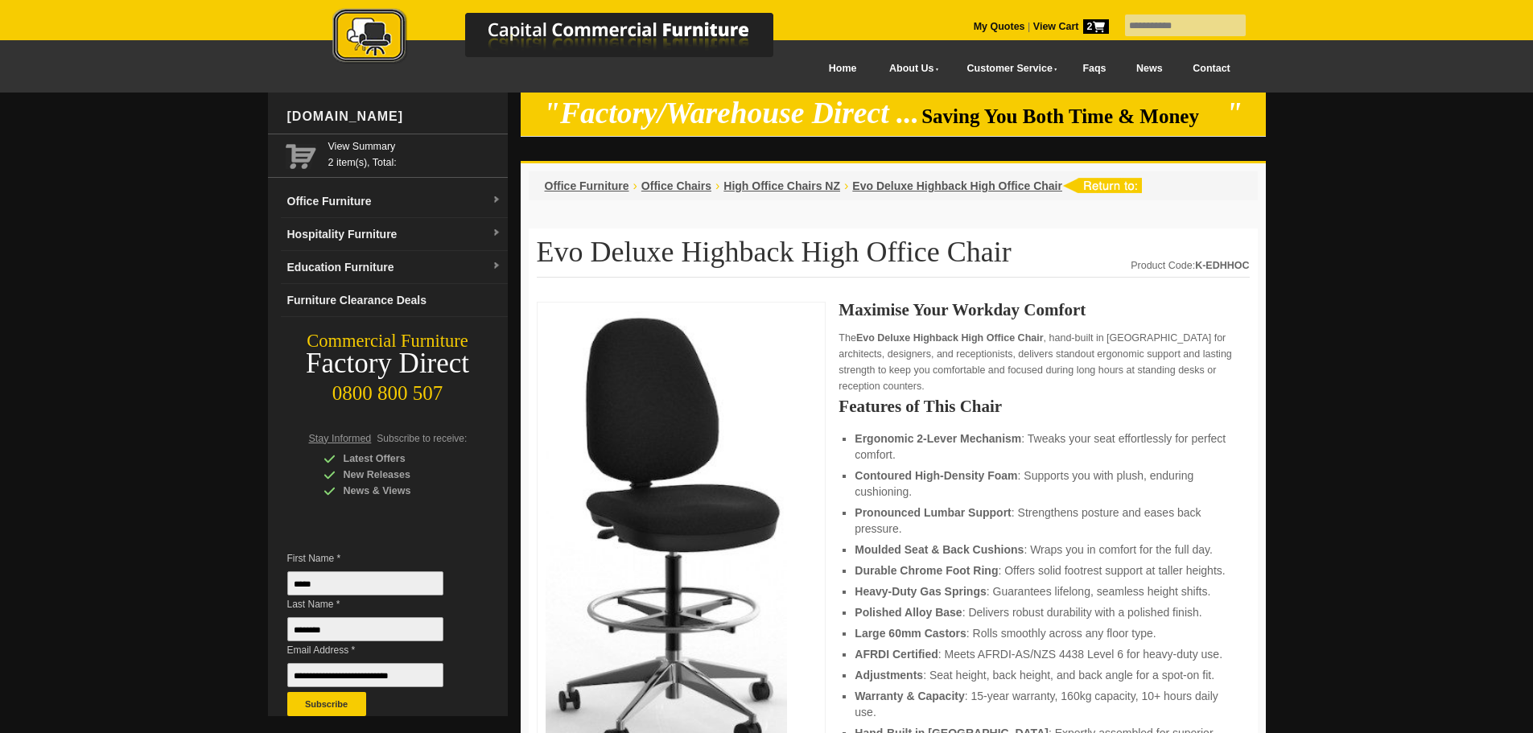
click at [1093, 30] on icon at bounding box center [1099, 27] width 12 height 10
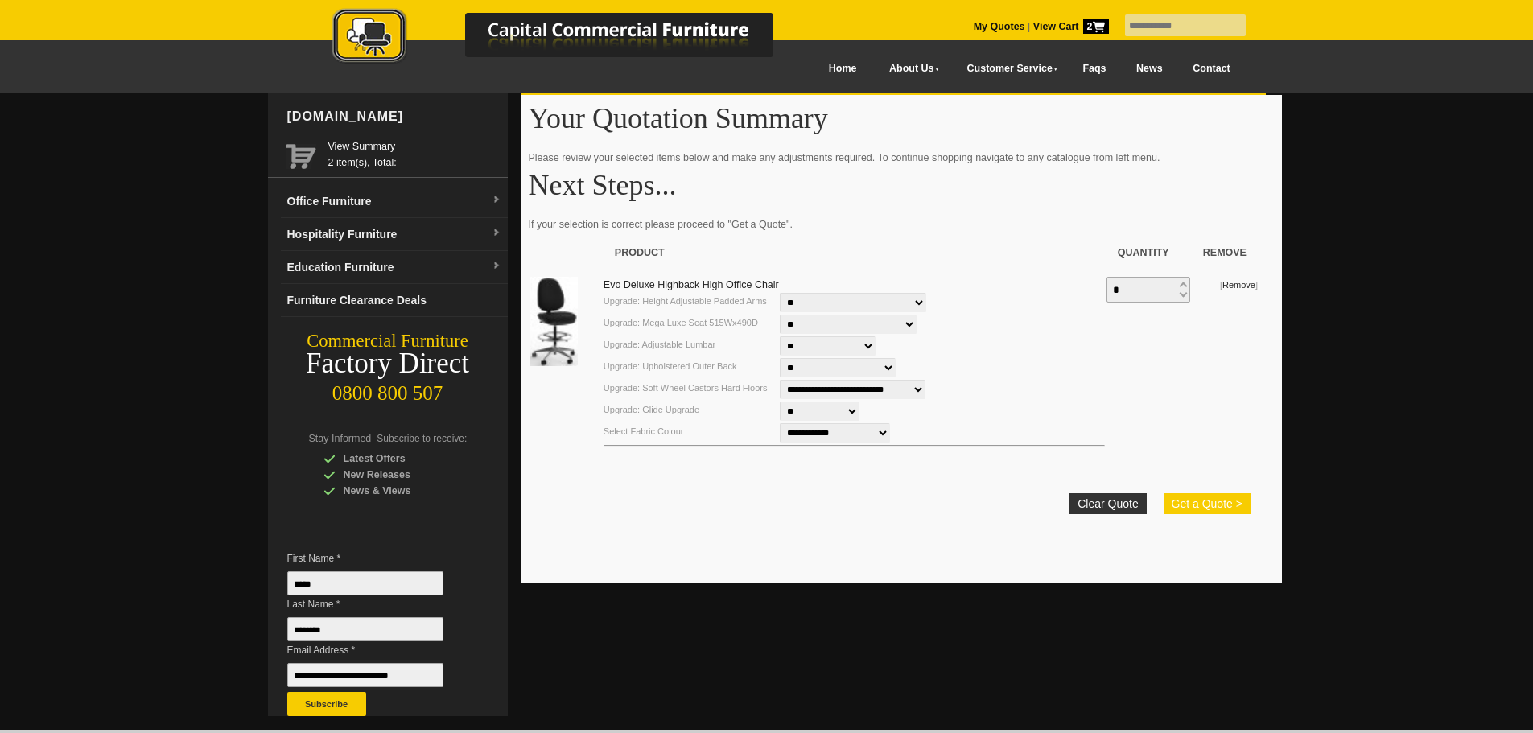
click at [1189, 508] on button "Get a Quote >" at bounding box center [1207, 503] width 87 height 21
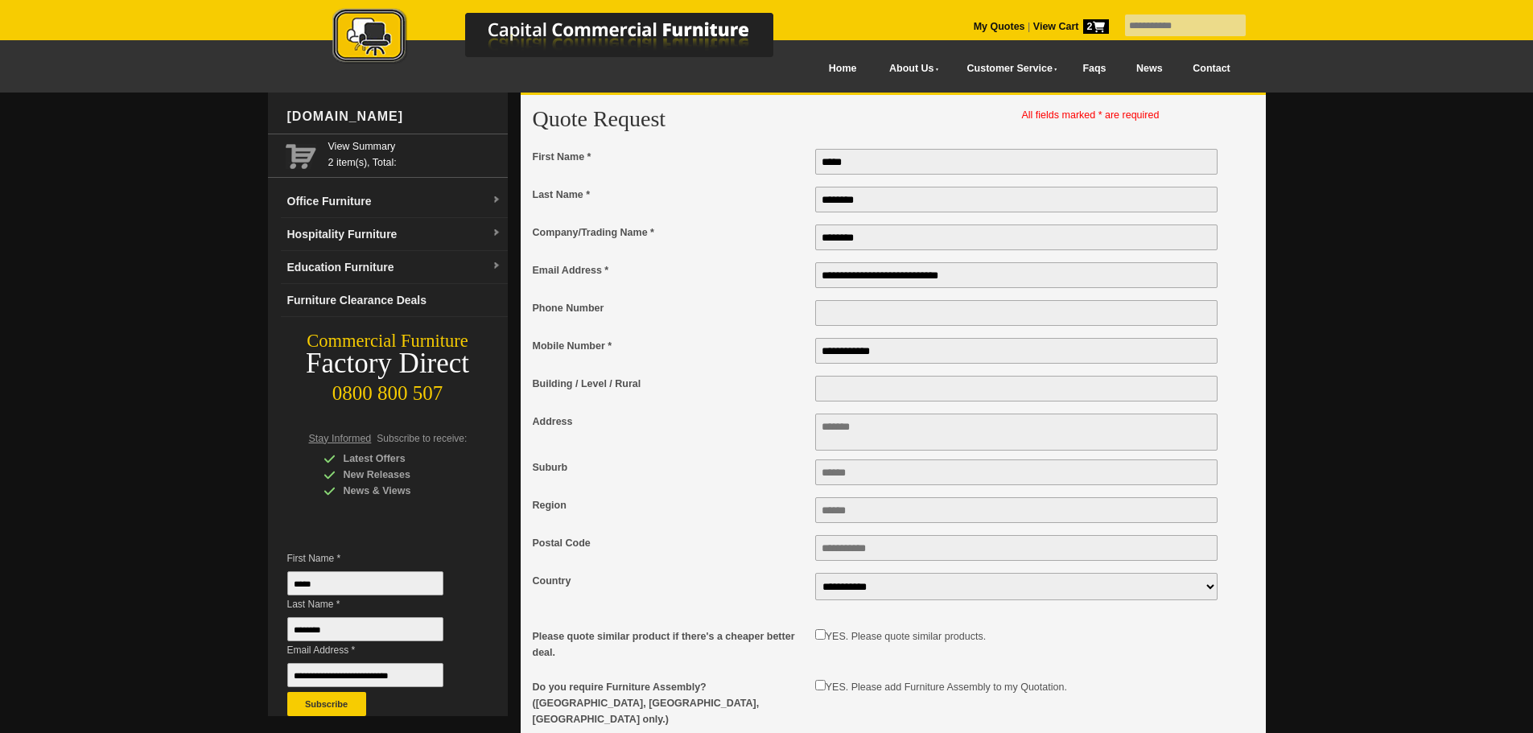
click at [842, 443] on textarea "Address" at bounding box center [1016, 432] width 403 height 37
type textarea "**********"
type input "*********"
type input "********"
type input "****"
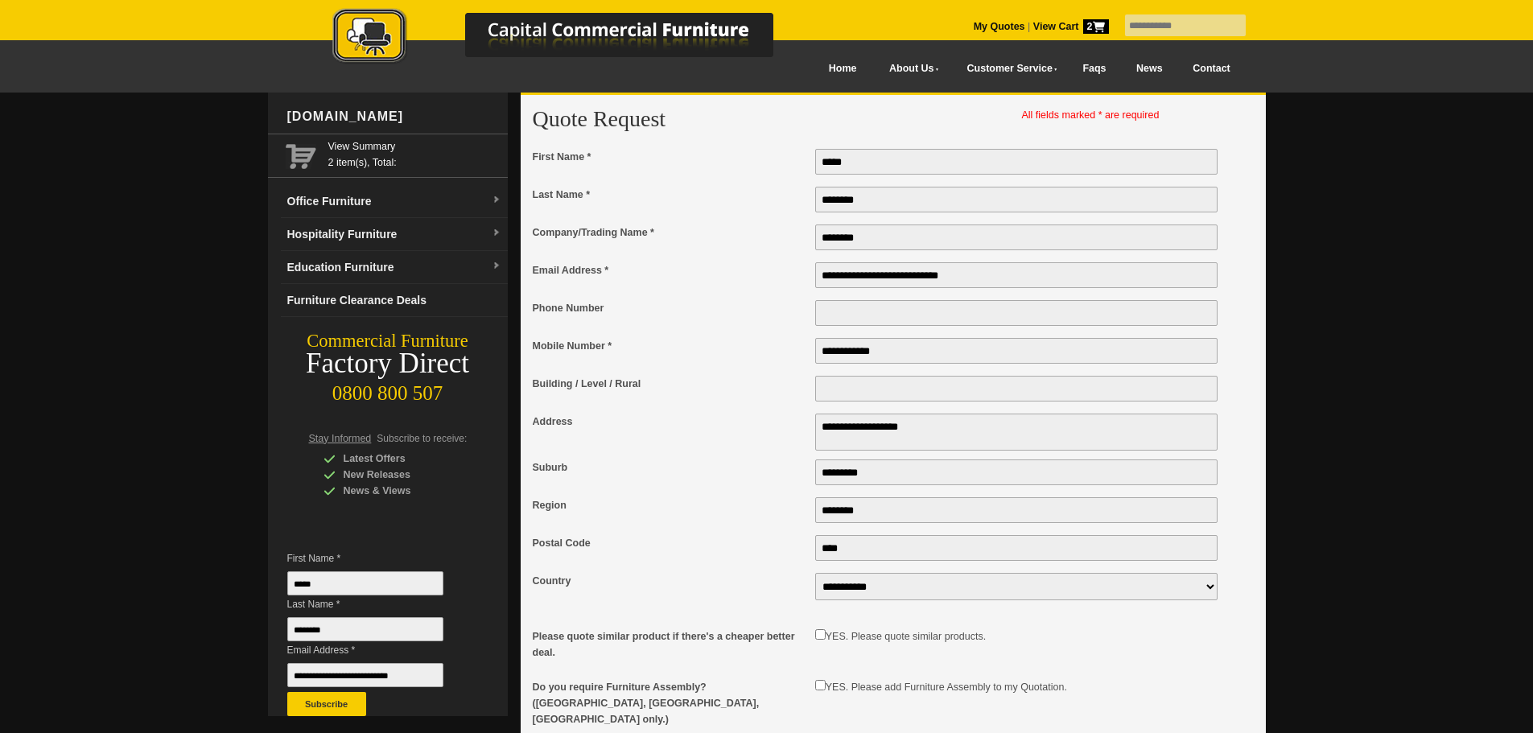
click at [856, 361] on input "**********" at bounding box center [1016, 351] width 403 height 26
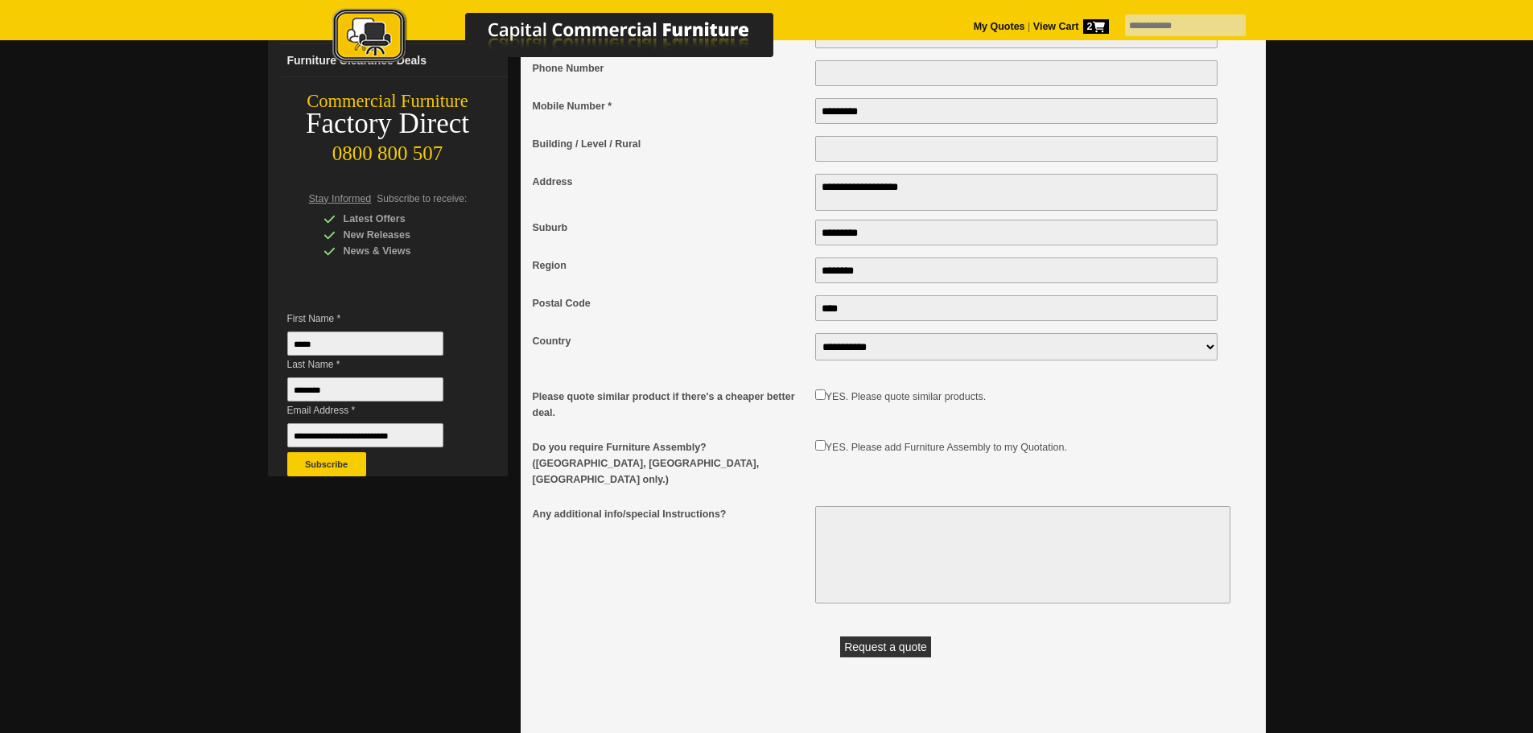
scroll to position [241, 0]
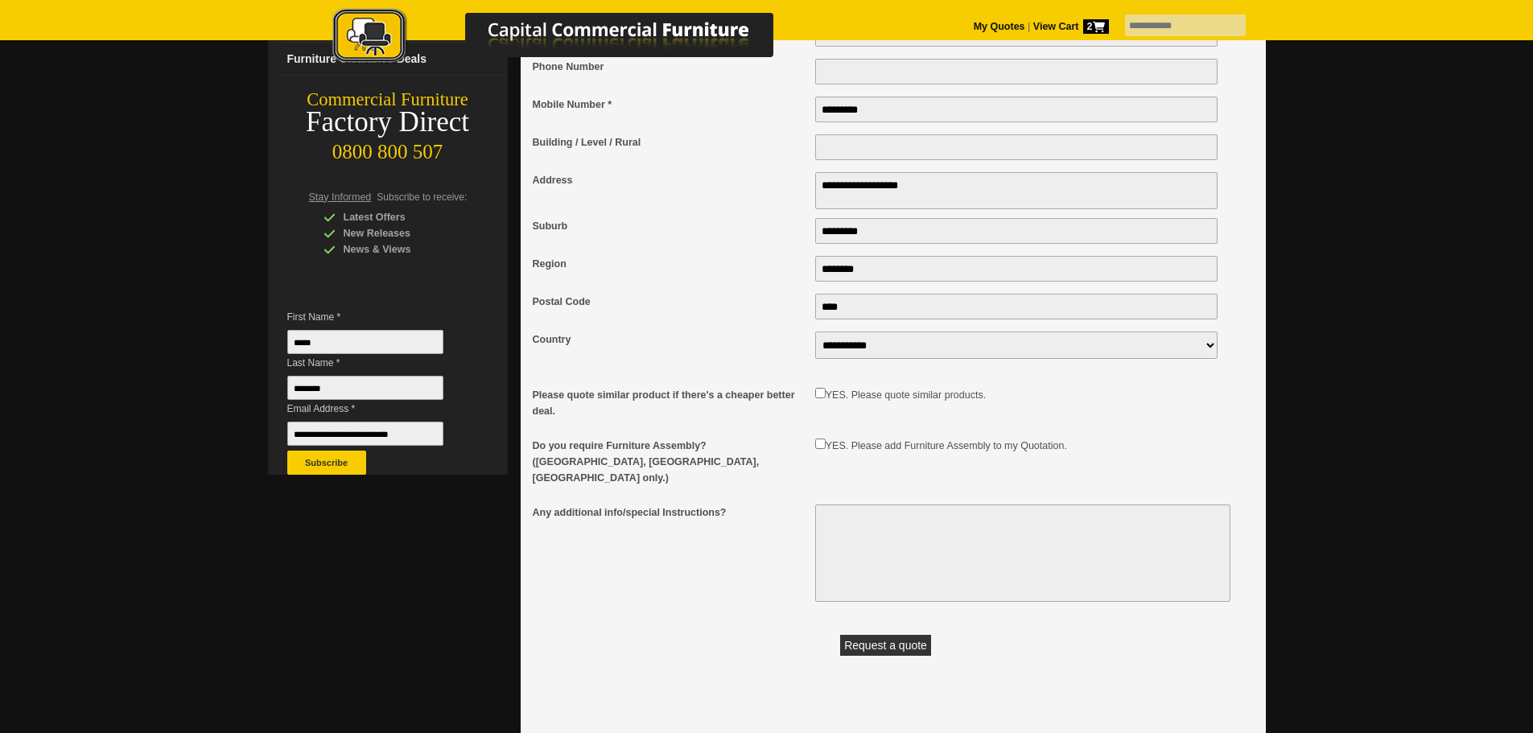
type input "*********"
click at [813, 450] on div "Do you require Furniture Assembly? (Auckland, Wellington, Christchurch only.)" at bounding box center [674, 461] width 283 height 50
click at [835, 518] on textarea "Any additional info/special Instructions?" at bounding box center [1022, 553] width 415 height 97
type textarea "*"
type textarea "**********"
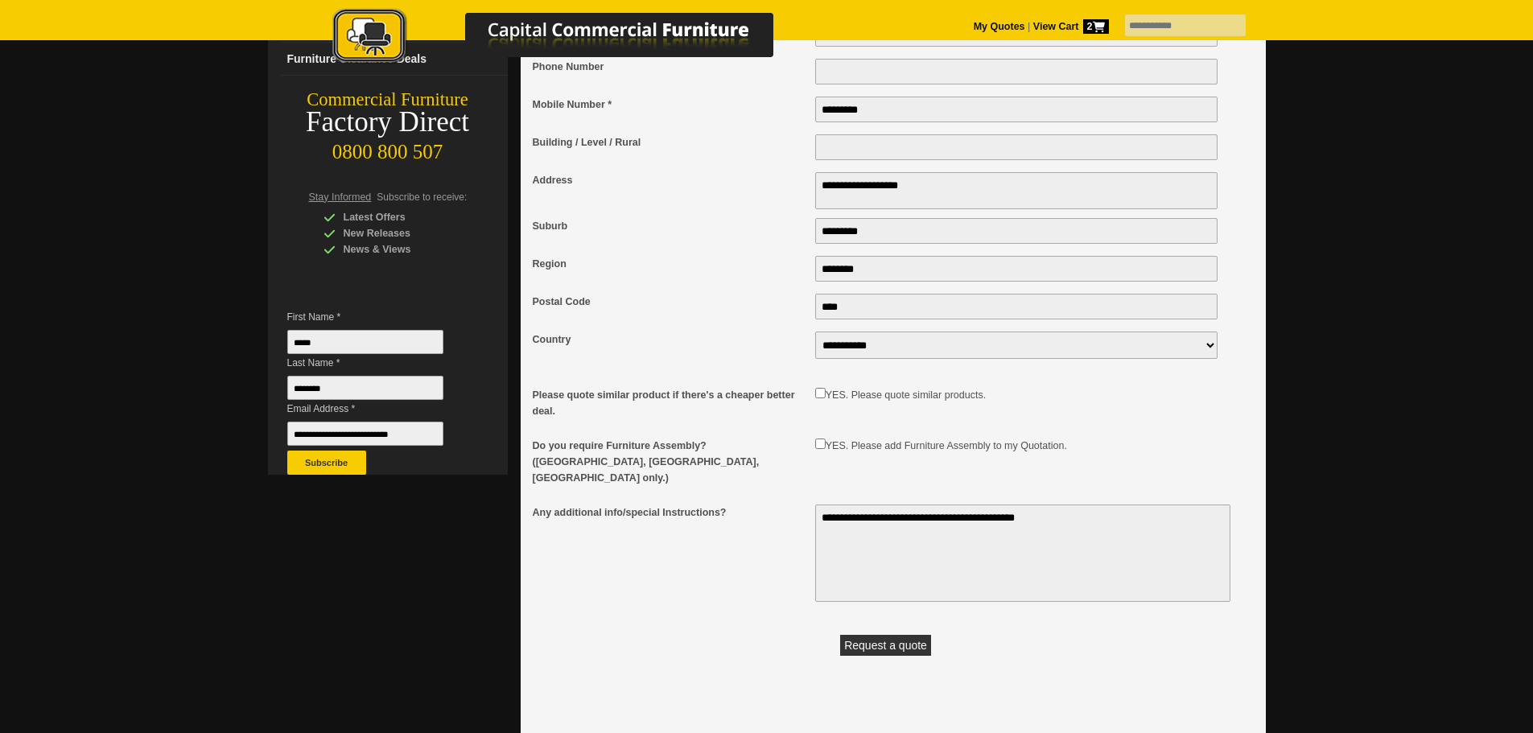
click at [926, 635] on button "Request a quote" at bounding box center [885, 645] width 91 height 21
